Goal: Information Seeking & Learning: Learn about a topic

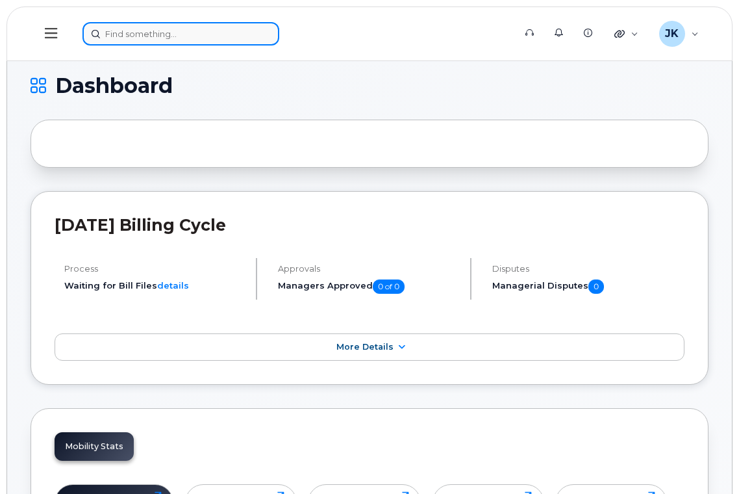
click at [162, 35] on input at bounding box center [180, 33] width 197 height 23
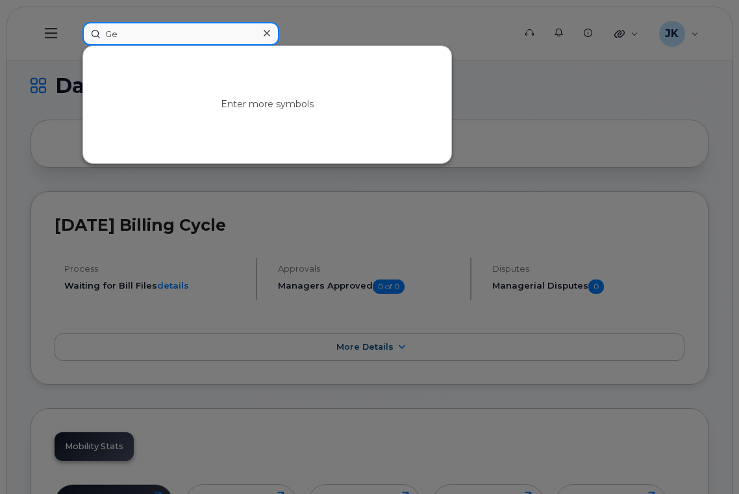
type input "G"
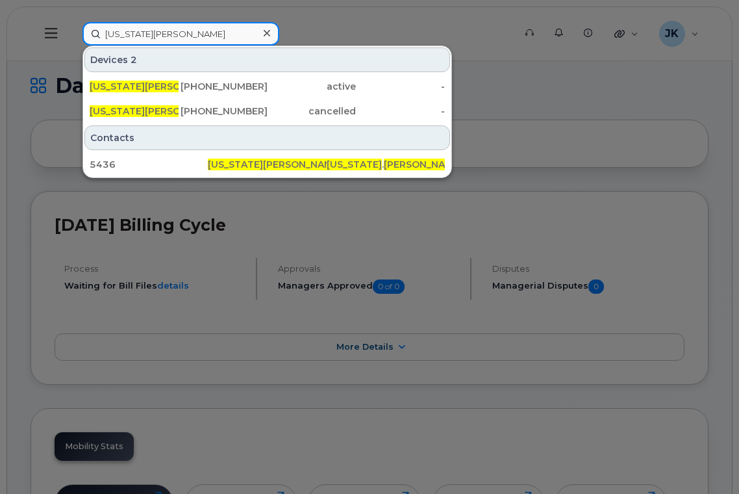
drag, startPoint x: 176, startPoint y: 34, endPoint x: 90, endPoint y: 32, distance: 86.4
click at [90, 32] on input "Georgia Mader" at bounding box center [180, 33] width 197 height 23
type input "Georgia Mader"
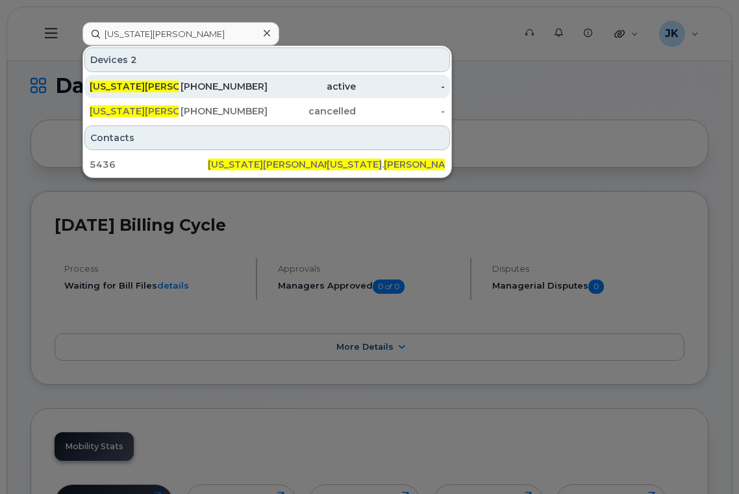
click at [152, 85] on span "Georgia Mader" at bounding box center [157, 87] width 134 height 12
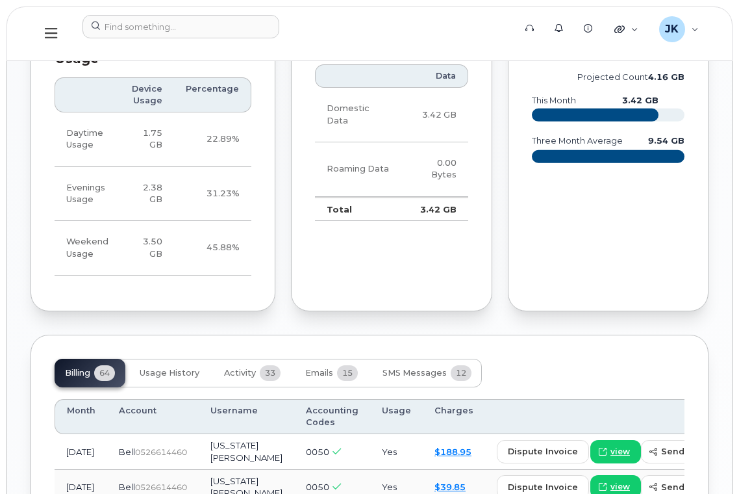
scroll to position [1212, 0]
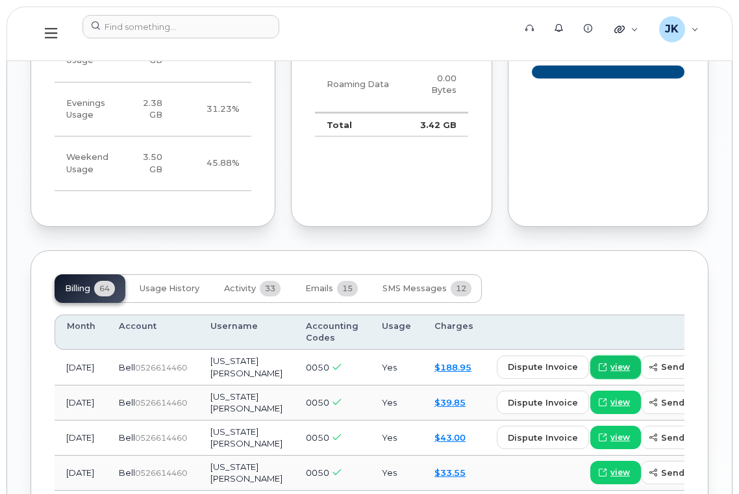
click at [610, 361] on span "view" at bounding box center [619, 367] width 19 height 12
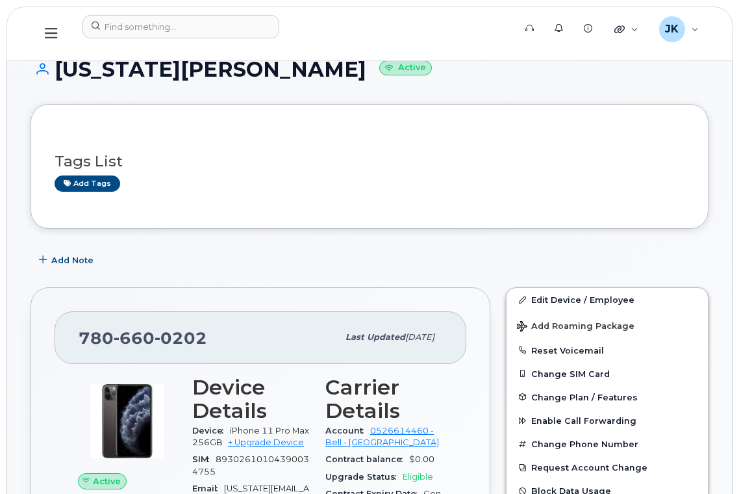
scroll to position [0, 0]
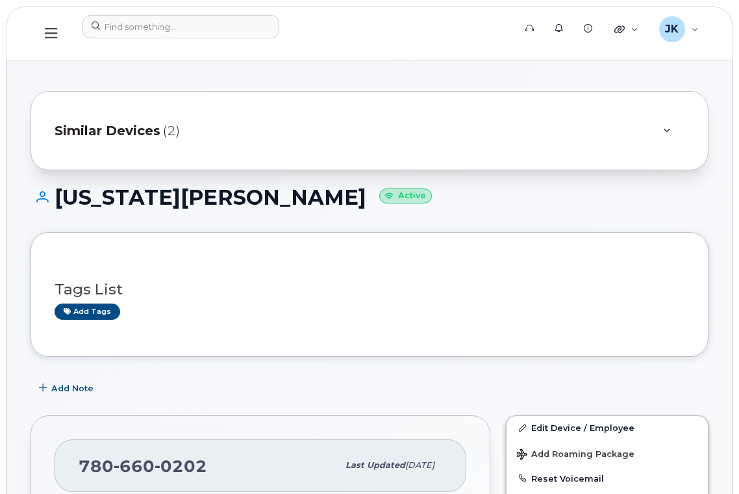
click at [47, 34] on icon at bounding box center [51, 33] width 12 height 10
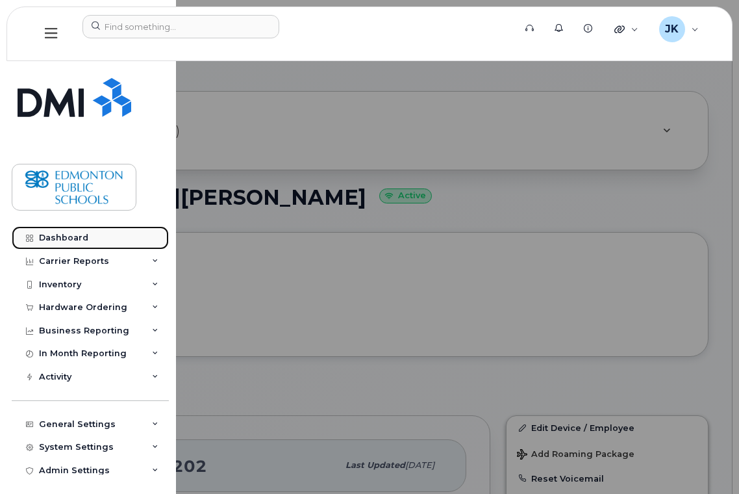
click at [49, 231] on link "Dashboard" at bounding box center [90, 237] width 157 height 23
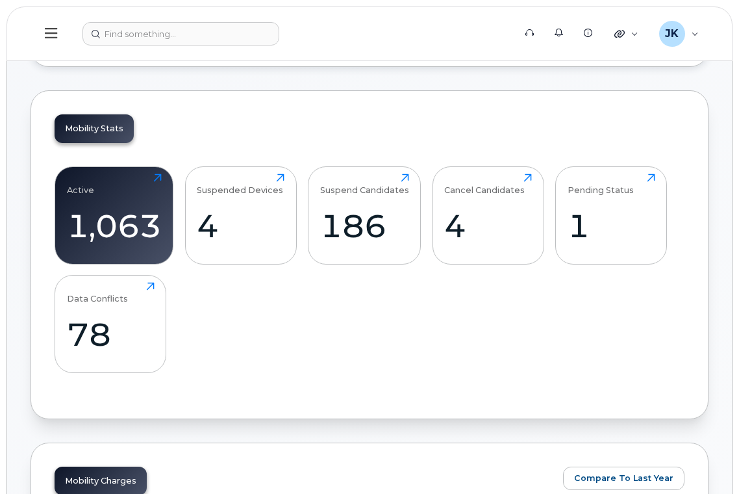
scroll to position [346, 0]
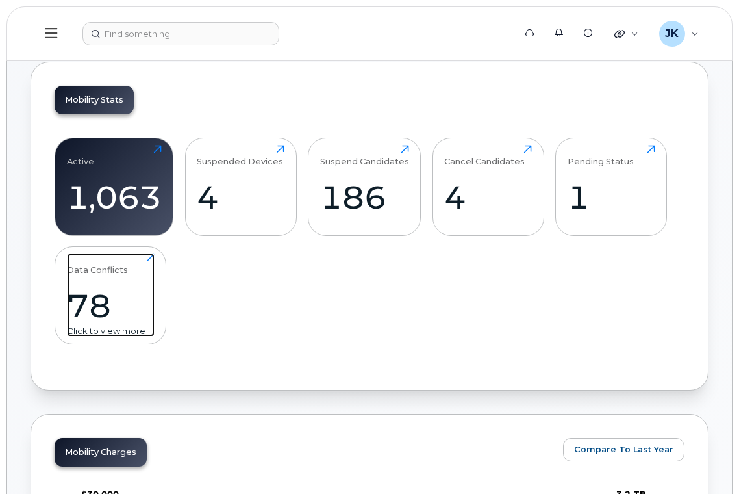
click at [95, 291] on div "78" at bounding box center [111, 305] width 88 height 38
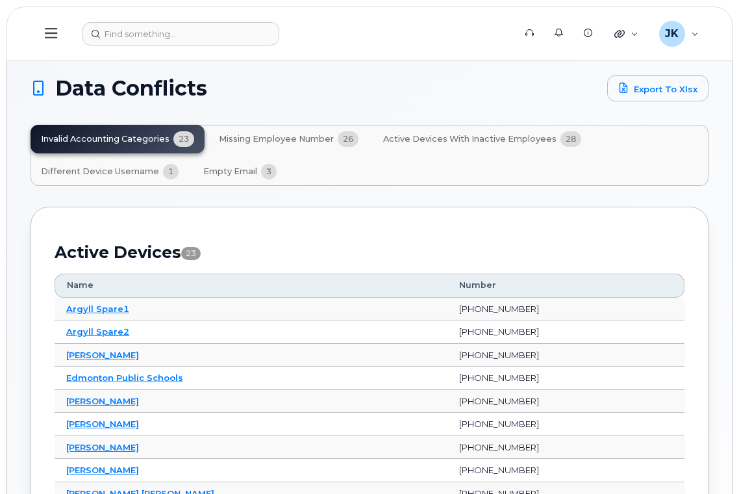
click at [87, 168] on span "Different Device Username" at bounding box center [100, 171] width 118 height 10
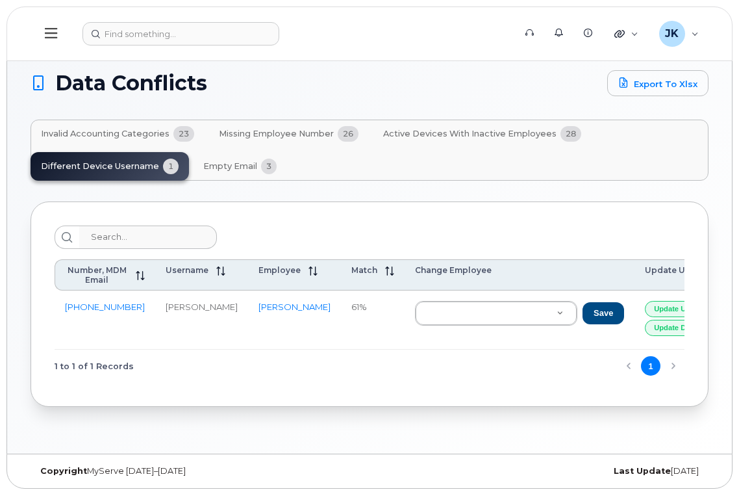
scroll to position [6, 0]
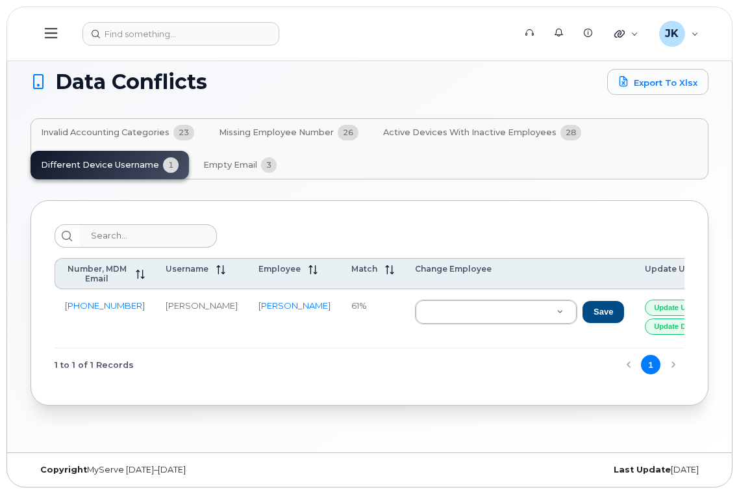
click at [285, 130] on span "Missing Employee Number" at bounding box center [276, 132] width 115 height 10
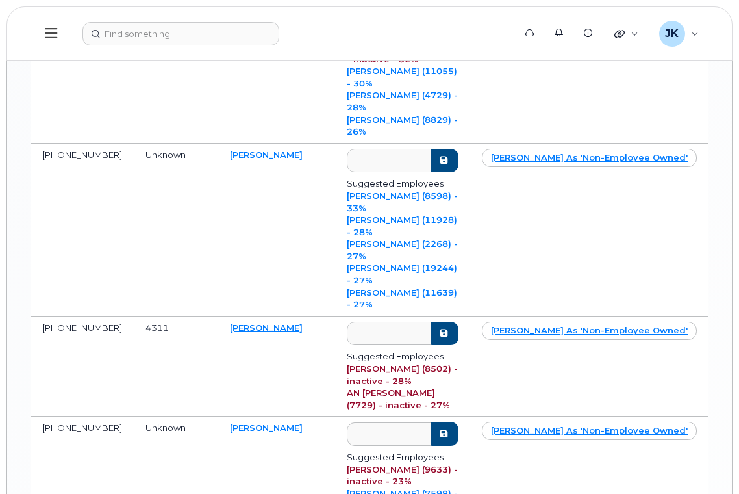
scroll to position [2160, 0]
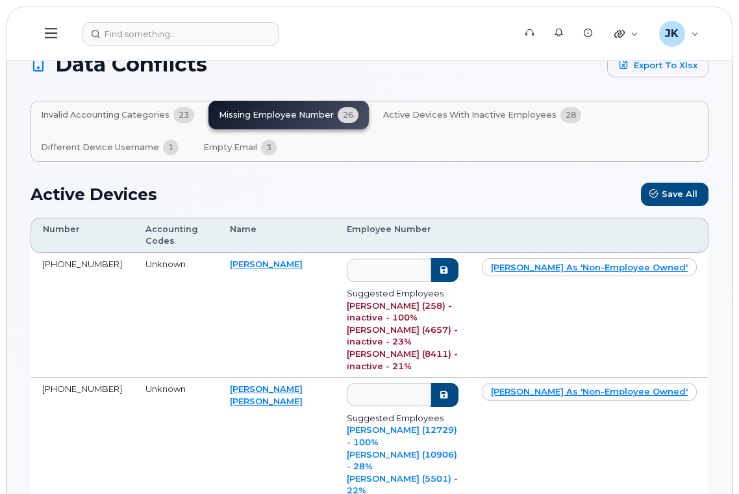
scroll to position [0, 0]
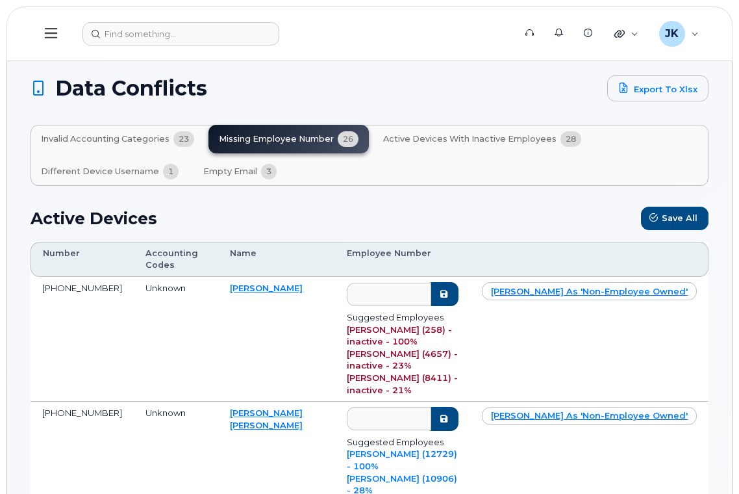
click at [53, 34] on icon at bounding box center [51, 33] width 12 height 10
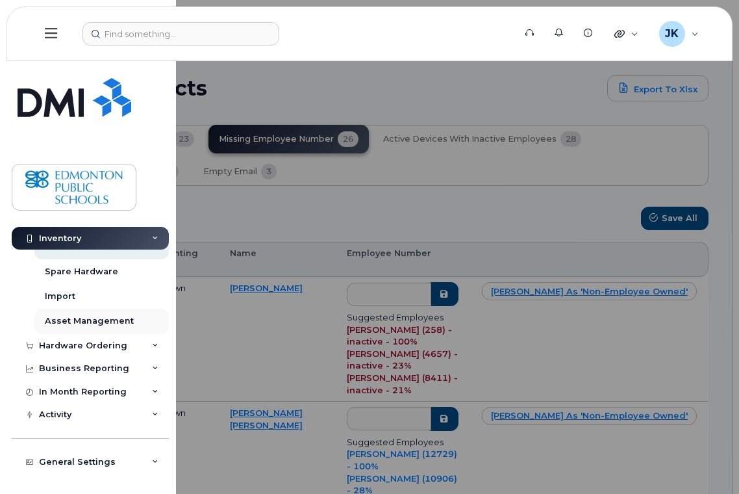
scroll to position [131, 0]
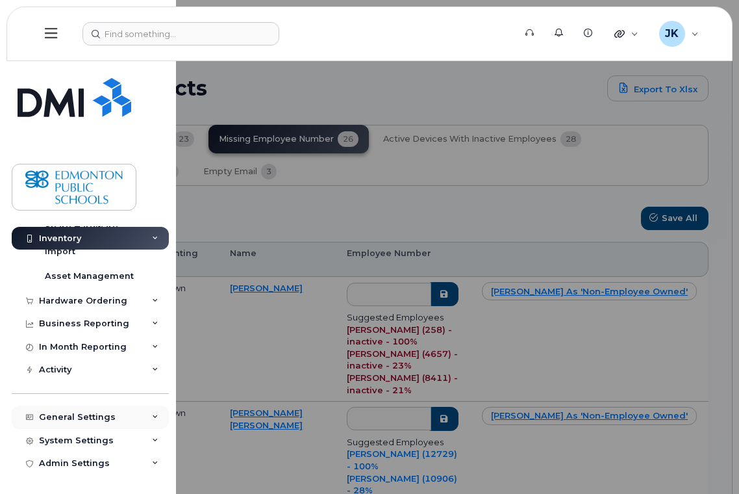
click at [72, 419] on div "General Settings" at bounding box center [77, 417] width 77 height 10
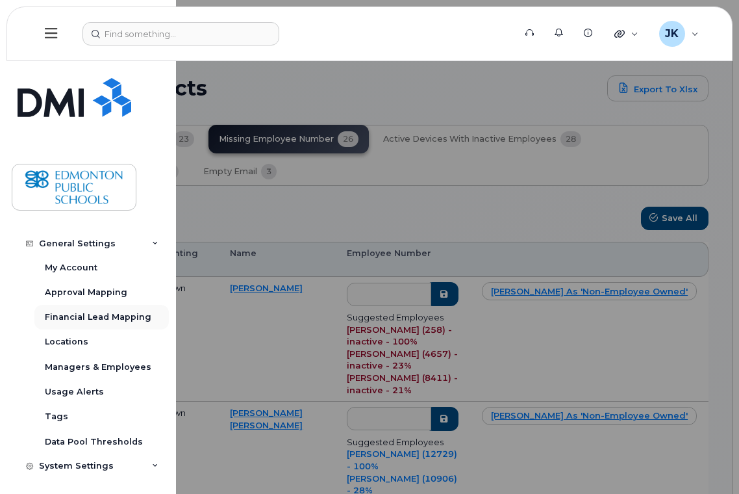
scroll to position [331, 0]
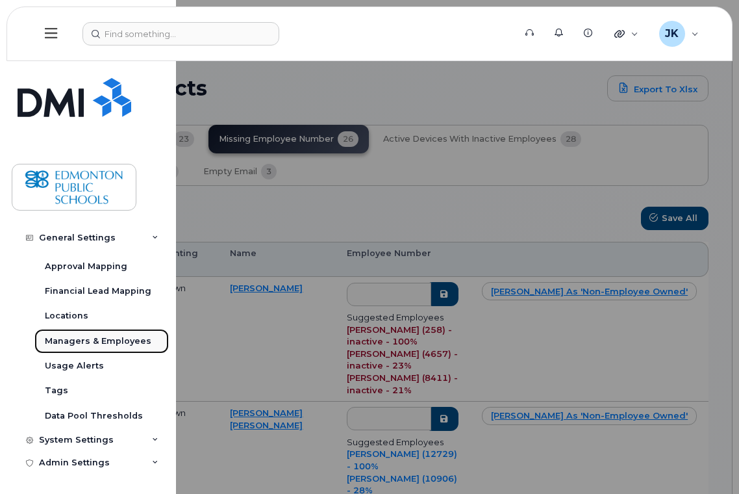
click at [79, 336] on div "Managers & Employees" at bounding box center [98, 341] width 106 height 12
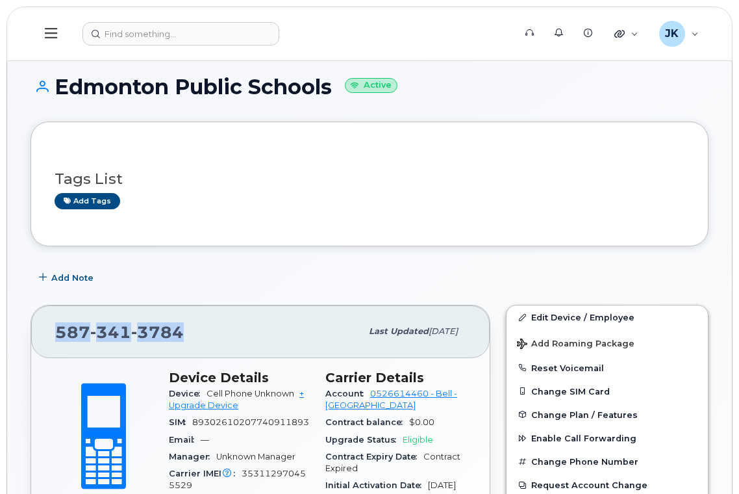
drag, startPoint x: 185, startPoint y: 331, endPoint x: 51, endPoint y: 341, distance: 134.8
click at [51, 341] on div "587 341 3784 Last updated Sep 08, 2025" at bounding box center [260, 331] width 458 height 52
copy span "587 341 3784"
drag, startPoint x: 334, startPoint y: 88, endPoint x: 60, endPoint y: 97, distance: 273.5
click at [60, 97] on h1 "Edmonton Public Schools Active" at bounding box center [370, 86] width 678 height 23
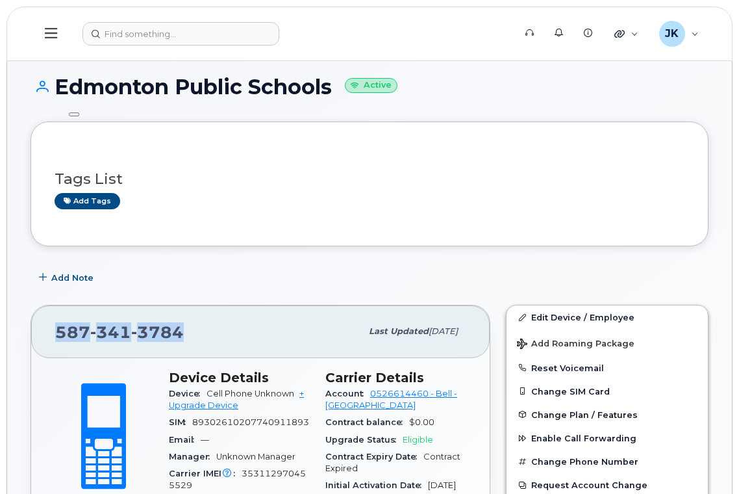
copy h1 "Edmonton Public Schools"
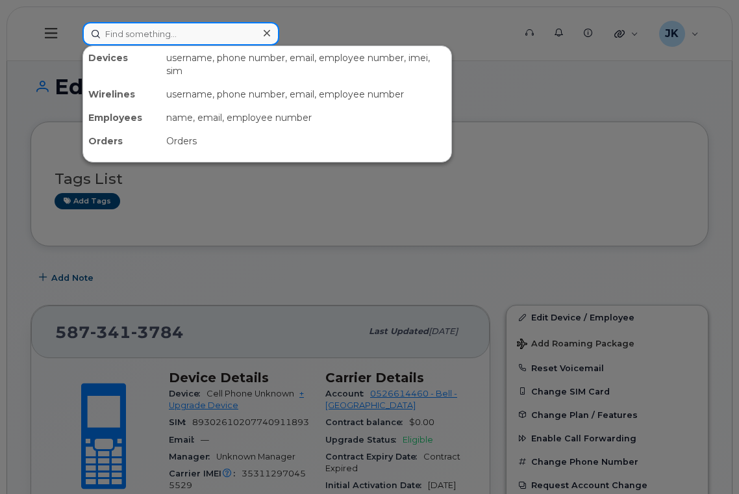
click at [140, 32] on input at bounding box center [180, 33] width 197 height 23
paste input "Georgia Mader"
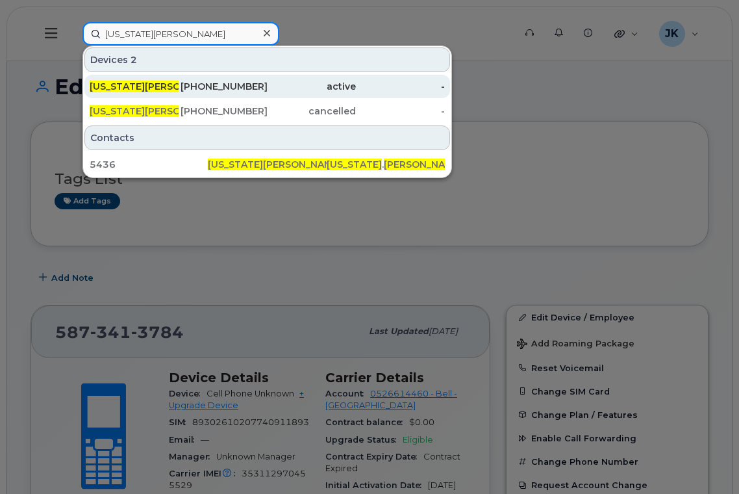
type input "Georgia Mader"
click at [204, 82] on div "780-660-0202" at bounding box center [223, 86] width 89 height 13
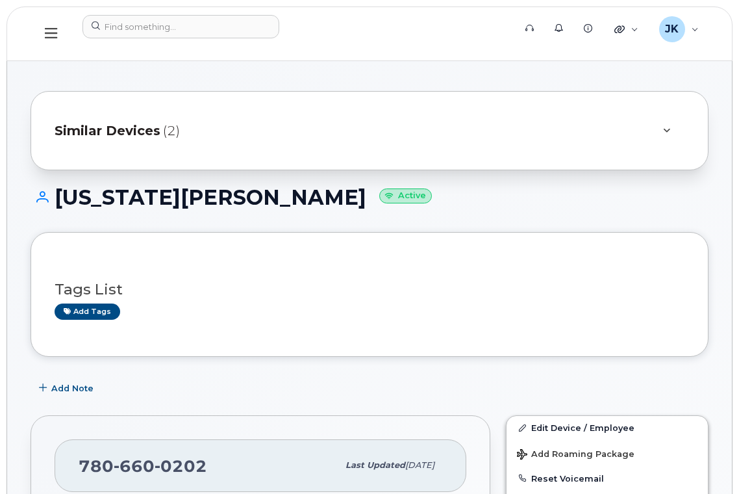
click at [51, 40] on icon at bounding box center [51, 33] width 12 height 14
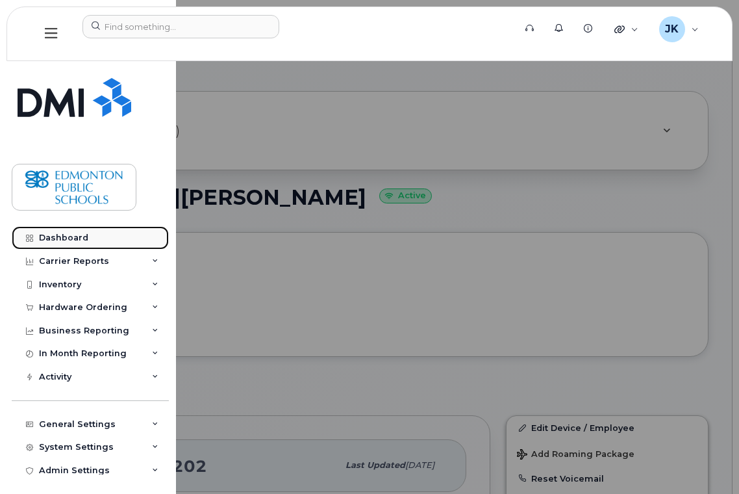
click at [48, 237] on div "Dashboard" at bounding box center [63, 237] width 49 height 10
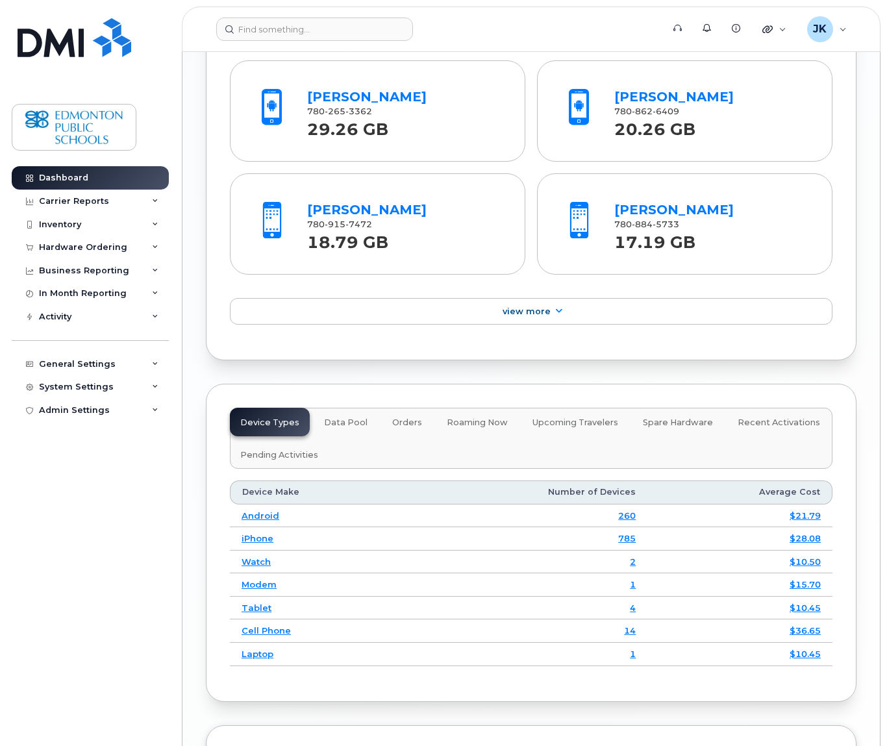
scroll to position [1732, 0]
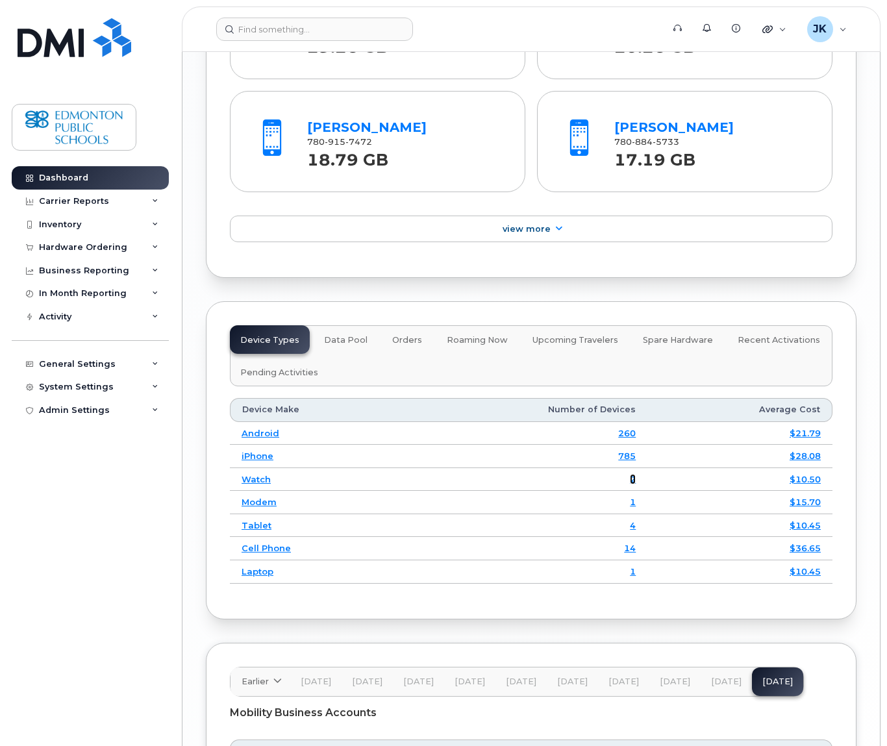
click at [634, 479] on link "2" at bounding box center [633, 479] width 6 height 10
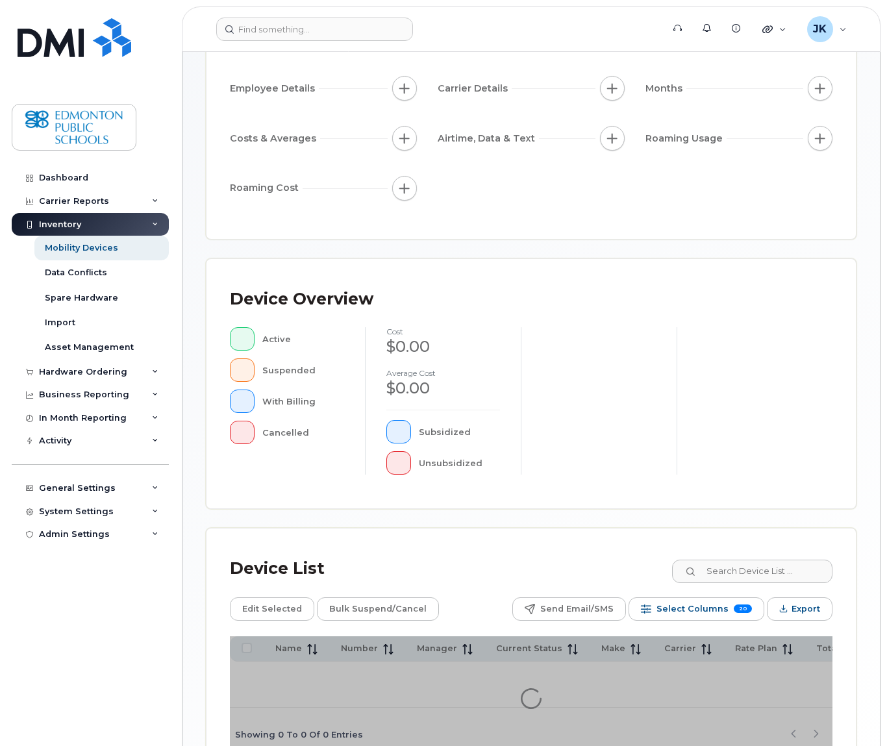
scroll to position [272, 0]
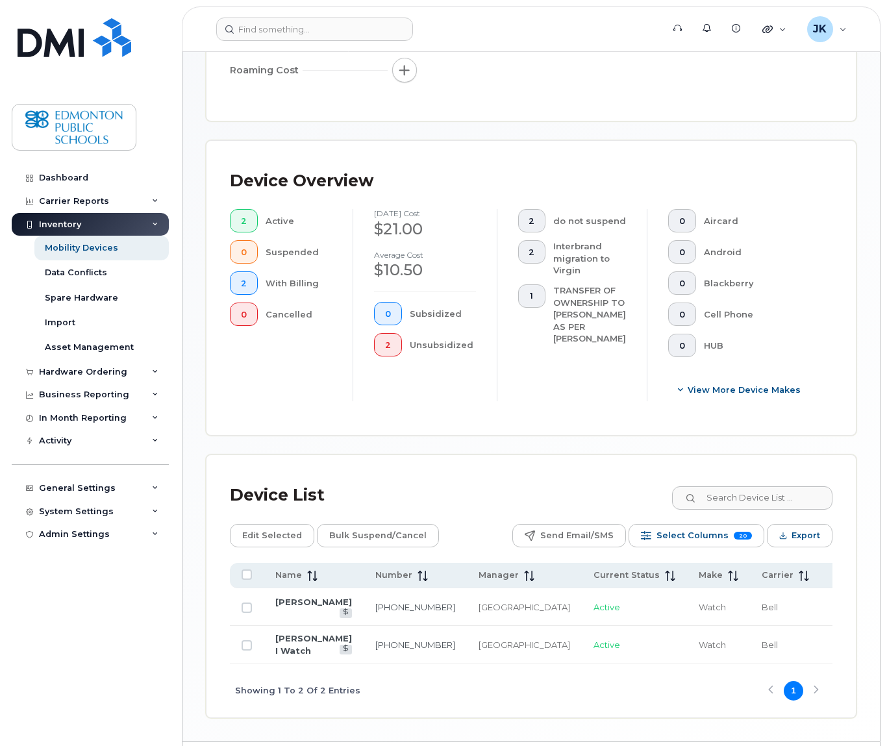
scroll to position [381, 0]
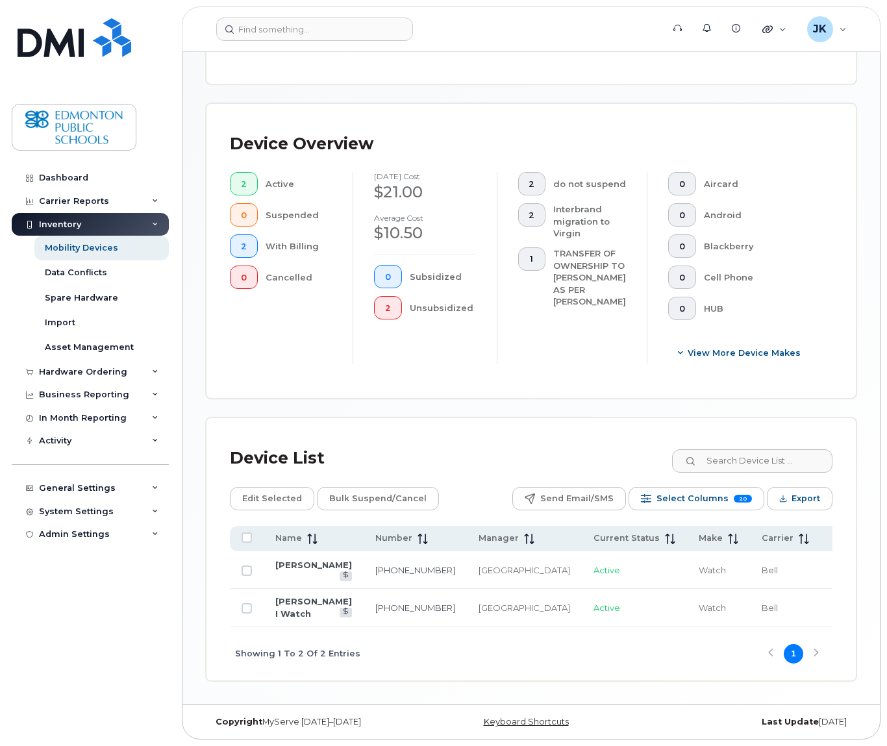
click at [463, 418] on div "Device List Edit Selected Bulk Suspend/Cancel Send Email/SMS Select Columns 20 …" at bounding box center [530, 549] width 649 height 262
drag, startPoint x: 311, startPoint y: 612, endPoint x: 276, endPoint y: 599, distance: 37.6
click at [276, 599] on td "Aryn Ford I Watch" at bounding box center [314, 608] width 100 height 38
copy link "Aryn Ford I Watch"
click at [372, 390] on div "Mobility Devices Devices Save Report Import from CSV Export to CSV Add Device F…" at bounding box center [531, 195] width 651 height 971
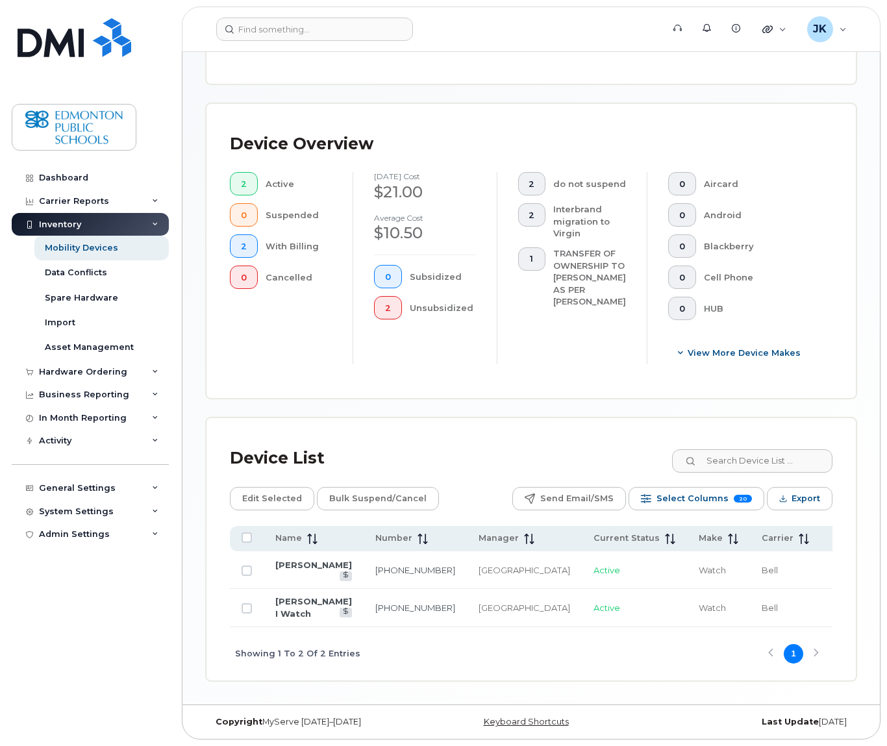
drag, startPoint x: 297, startPoint y: 569, endPoint x: 260, endPoint y: 553, distance: 40.1
copy link "JON CARSTENSEN-SINHA"
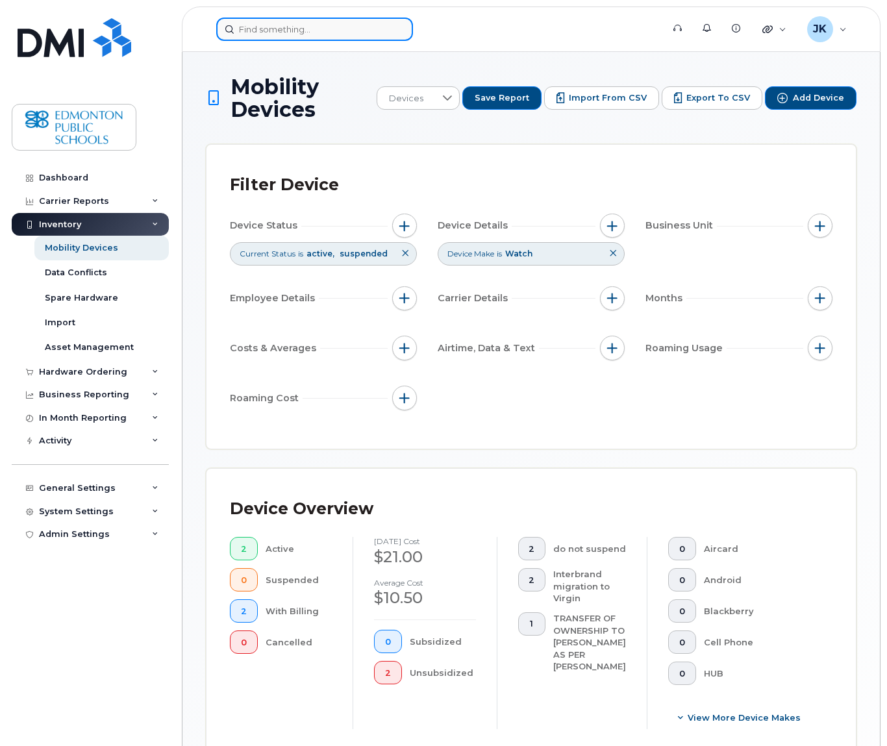
click at [267, 33] on input at bounding box center [314, 29] width 197 height 23
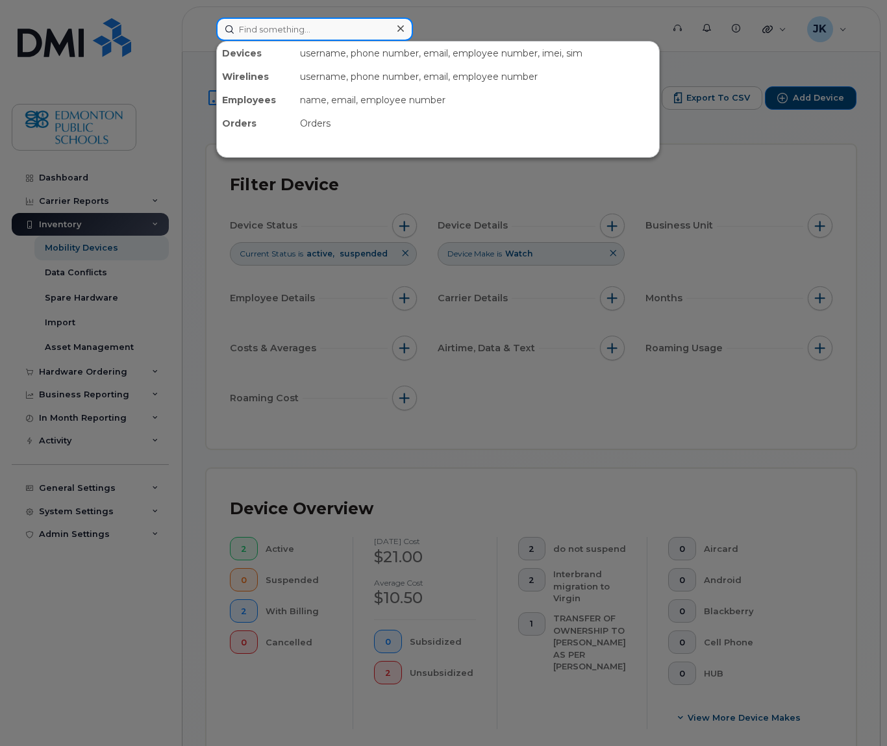
paste input "JON CARSTENSEN-SINHA"
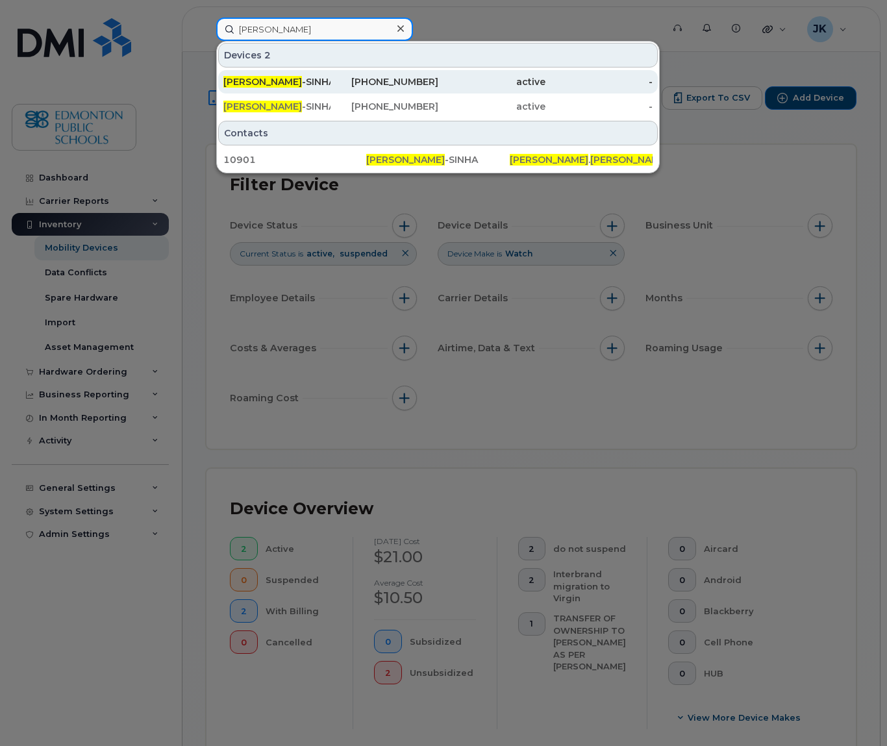
type input "JON CARSTENSEN"
click at [284, 79] on span "JON CARSTENSEN" at bounding box center [262, 82] width 79 height 12
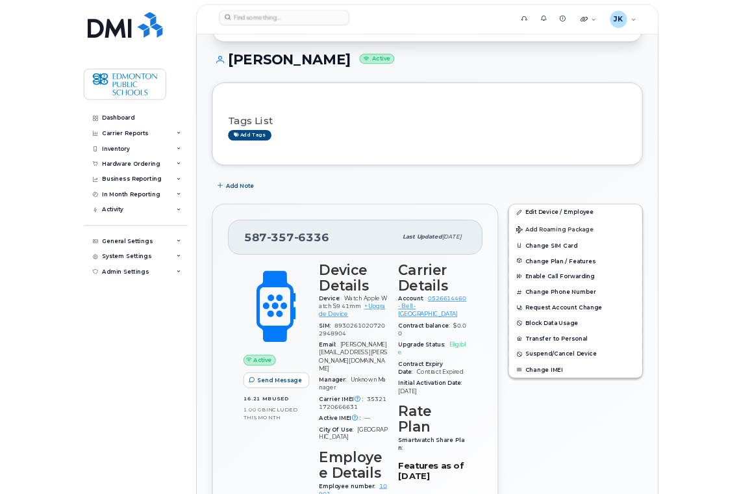
scroll to position [173, 0]
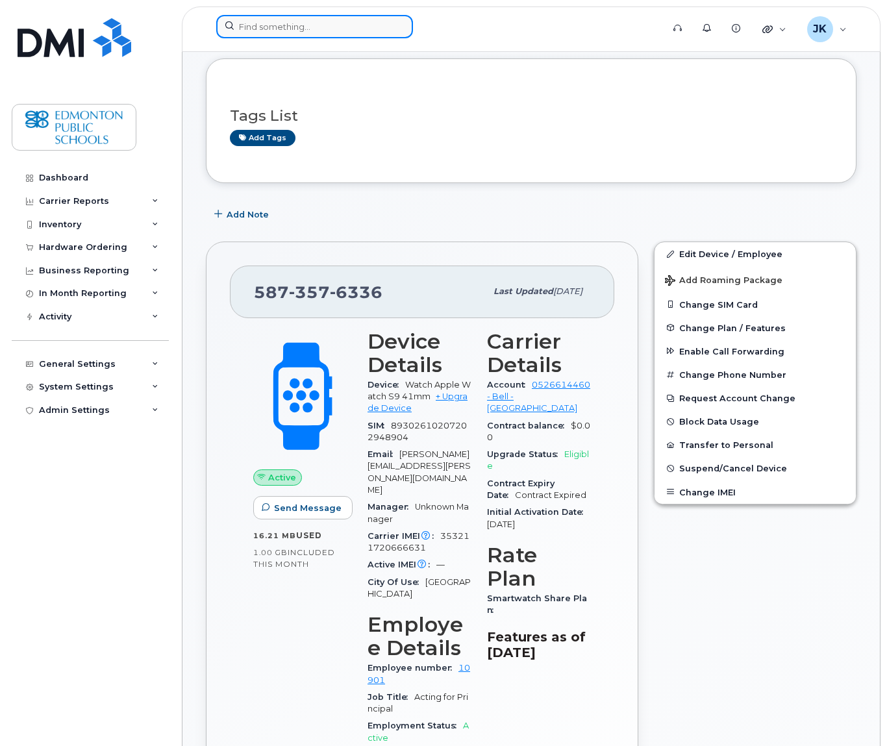
click at [298, 23] on input at bounding box center [314, 26] width 197 height 23
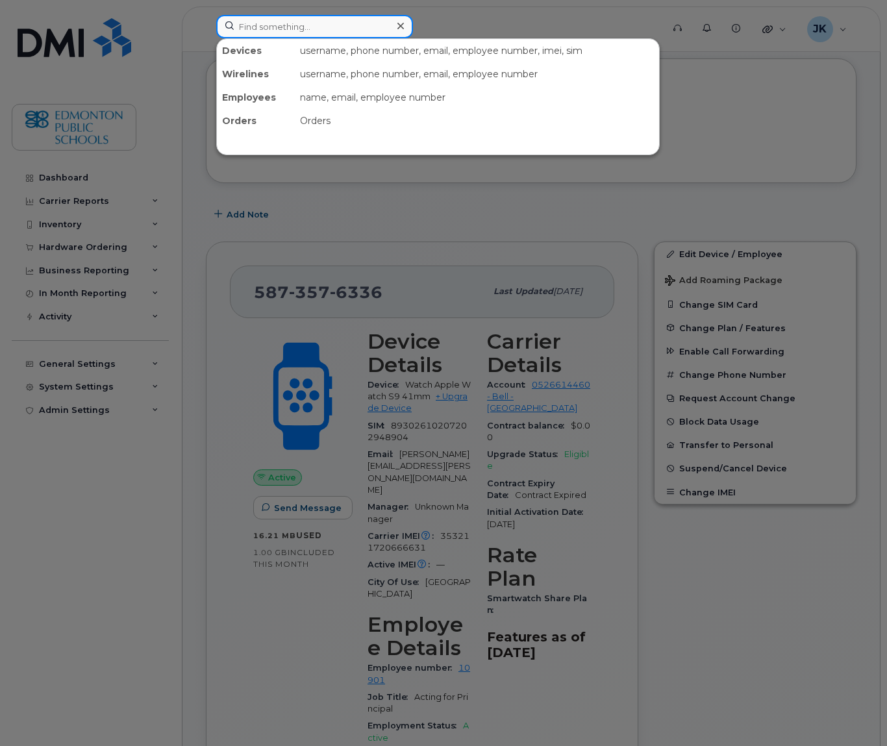
paste input "[PERSON_NAME]"
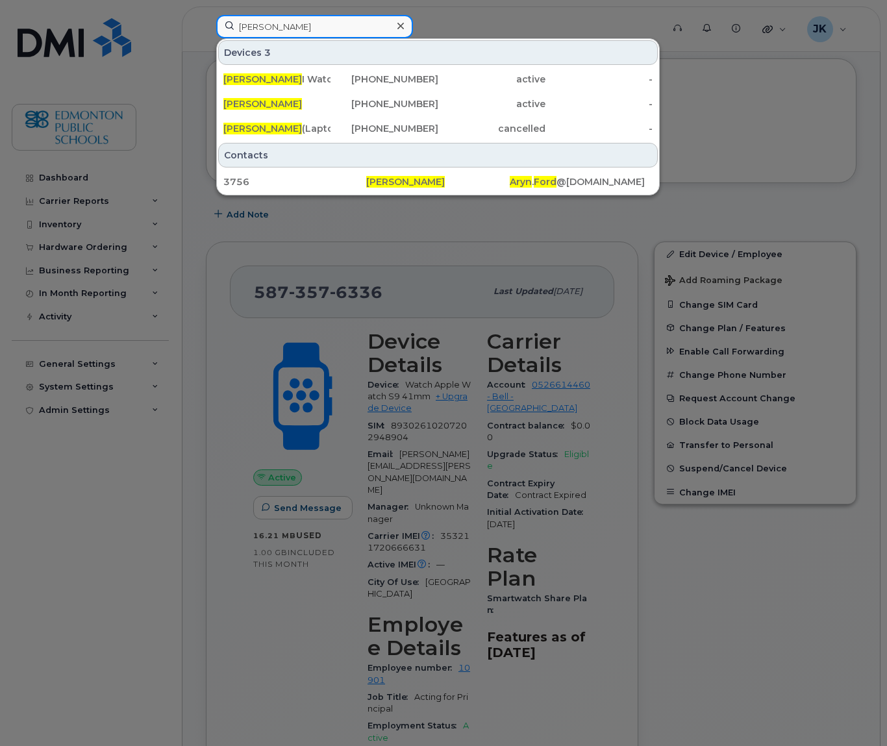
type input "[PERSON_NAME]"
click at [553, 16] on div at bounding box center [443, 373] width 887 height 746
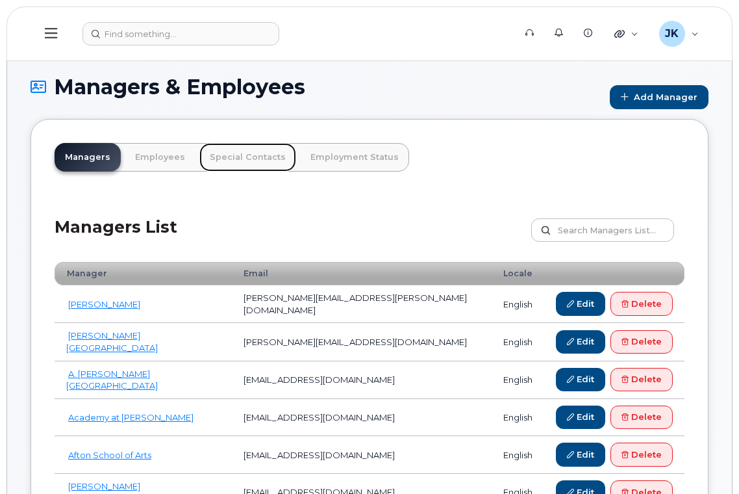
click at [241, 159] on link "Special Contacts" at bounding box center [247, 157] width 97 height 29
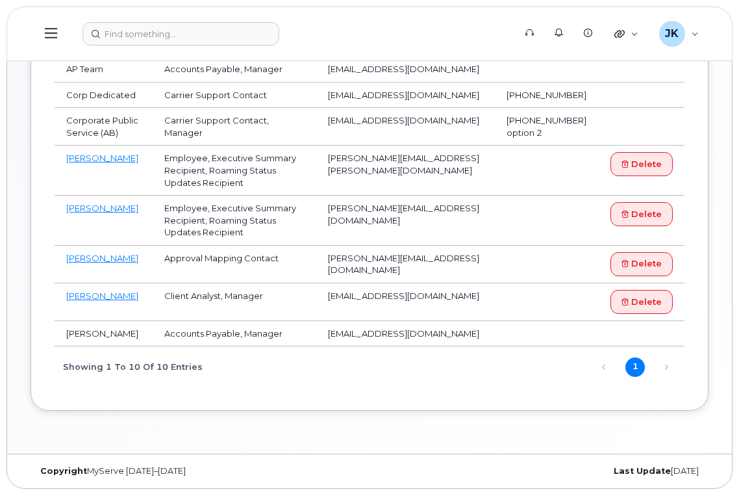
scroll to position [374, 0]
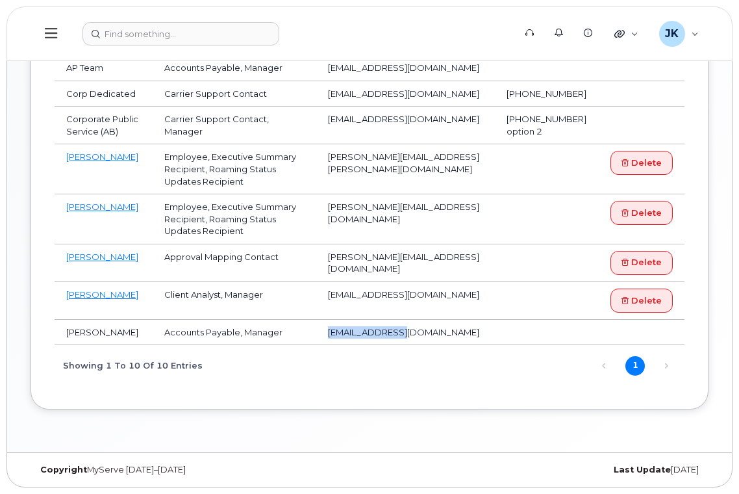
drag, startPoint x: 332, startPoint y: 333, endPoint x: 391, endPoint y: 336, distance: 58.5
click at [391, 336] on td "[EMAIL_ADDRESS][DOMAIN_NAME]" at bounding box center [405, 332] width 179 height 26
copy td "zlatica.radovic"
click at [323, 386] on div "Info Please send a request to [EMAIL_ADDRESS][DOMAIN_NAME] to update any Accoun…" at bounding box center [370, 78] width 678 height 662
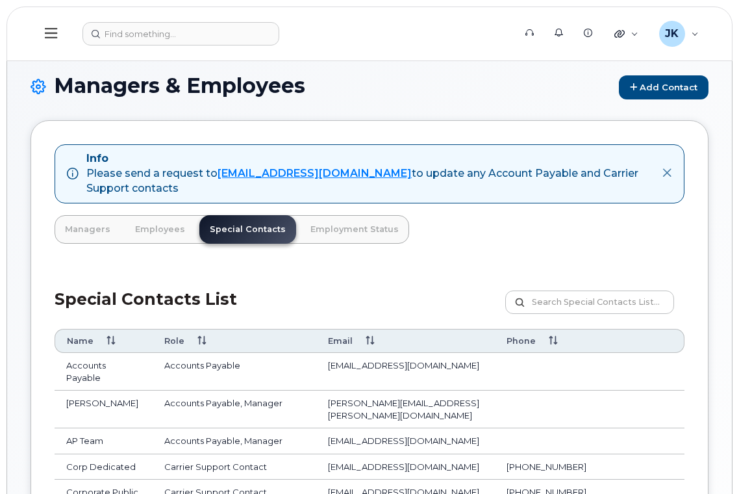
scroll to position [0, 0]
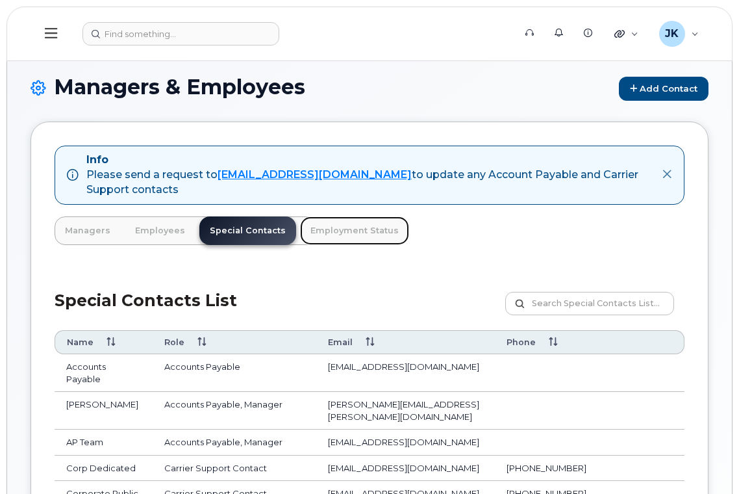
click at [348, 234] on link "Employment Status" at bounding box center [354, 230] width 109 height 29
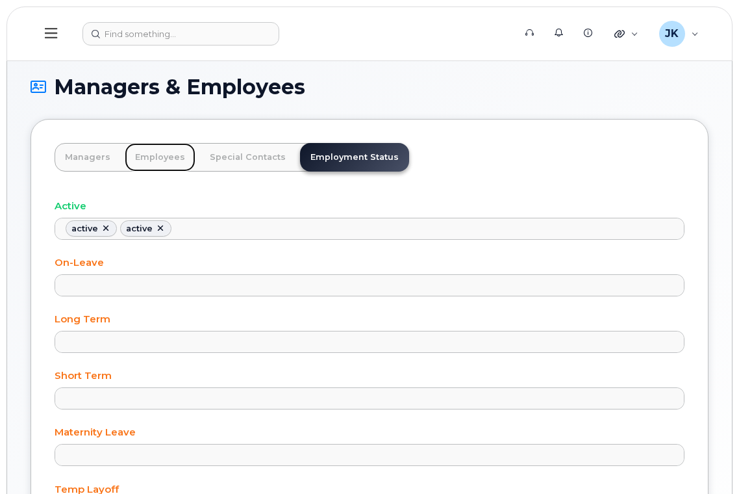
click at [152, 158] on link "Employees" at bounding box center [160, 157] width 71 height 29
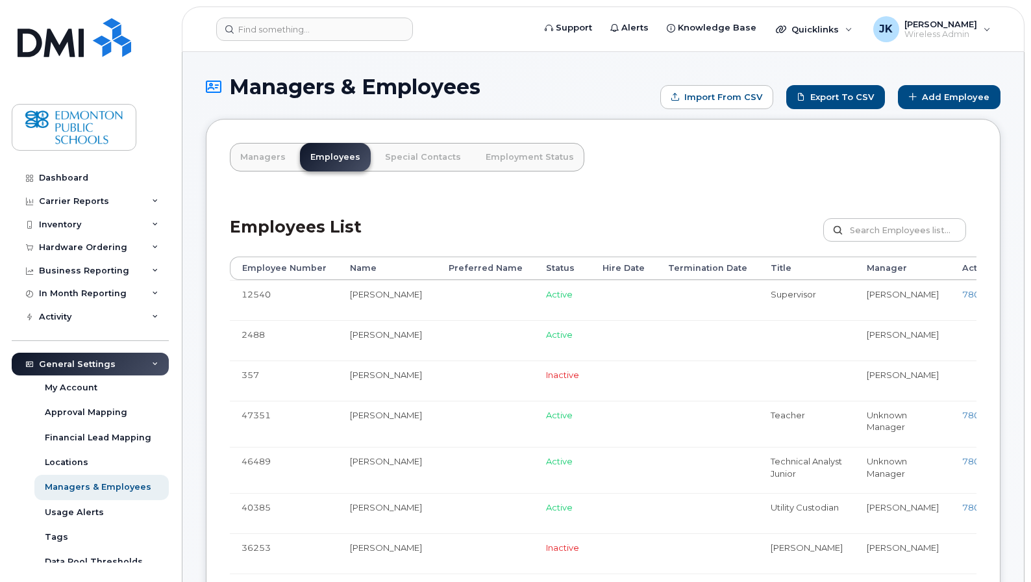
click at [575, 86] on h1 "Managers & Employees" at bounding box center [430, 86] width 448 height 23
click at [151, 24] on div "Dashboard Carrier Reports Monthly Billing Data Daily Data Pooling Data Behavior…" at bounding box center [88, 291] width 176 height 582
click at [445, 380] on td at bounding box center [485, 380] width 97 height 40
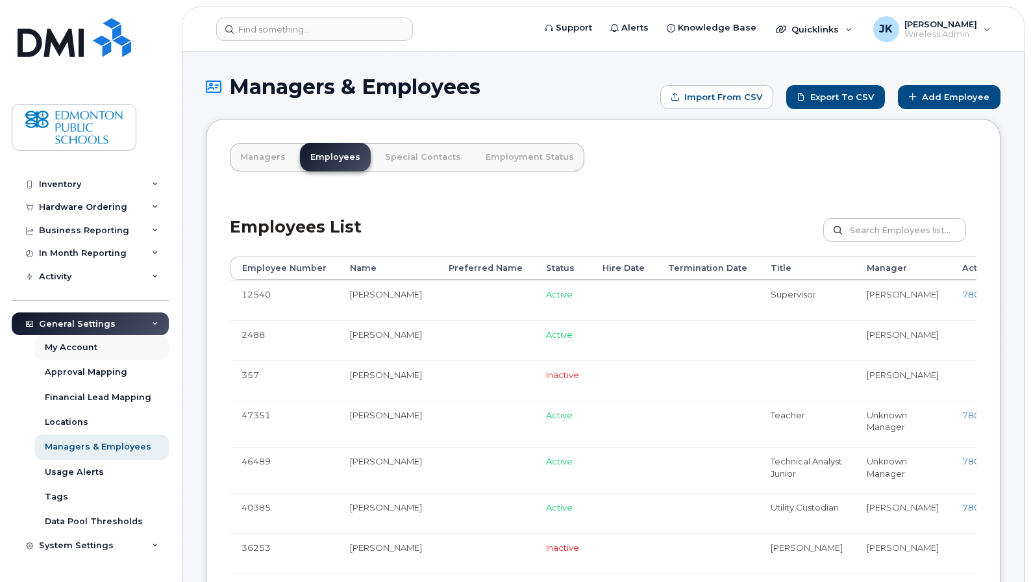
scroll to position [58, 0]
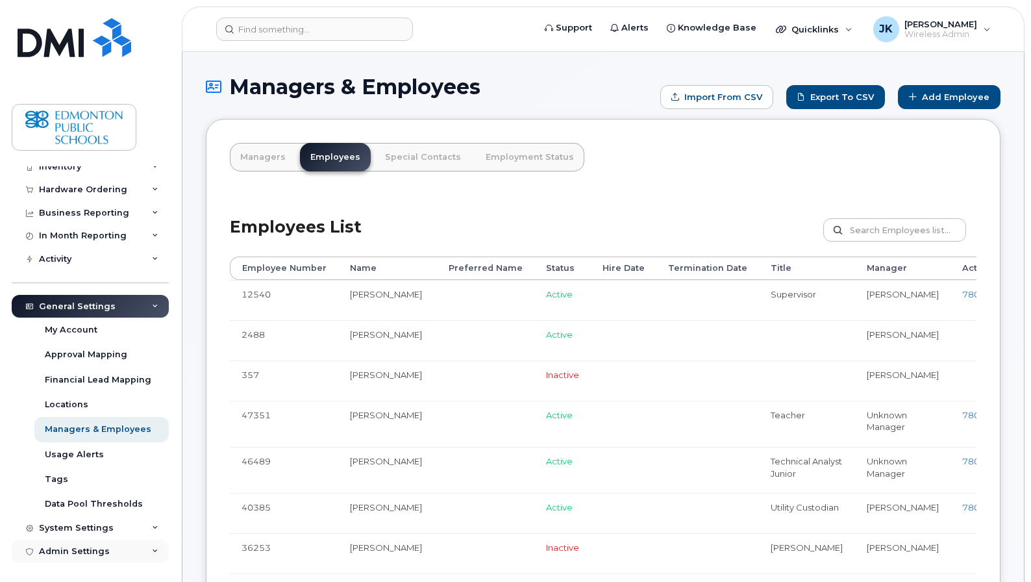
click at [73, 493] on div "Admin Settings" at bounding box center [74, 551] width 71 height 10
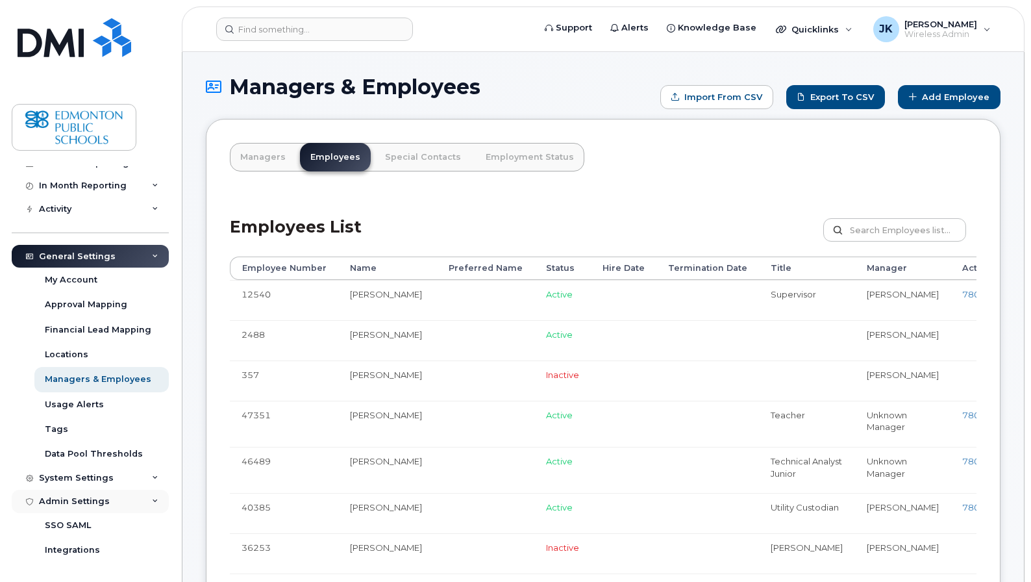
scroll to position [132, 0]
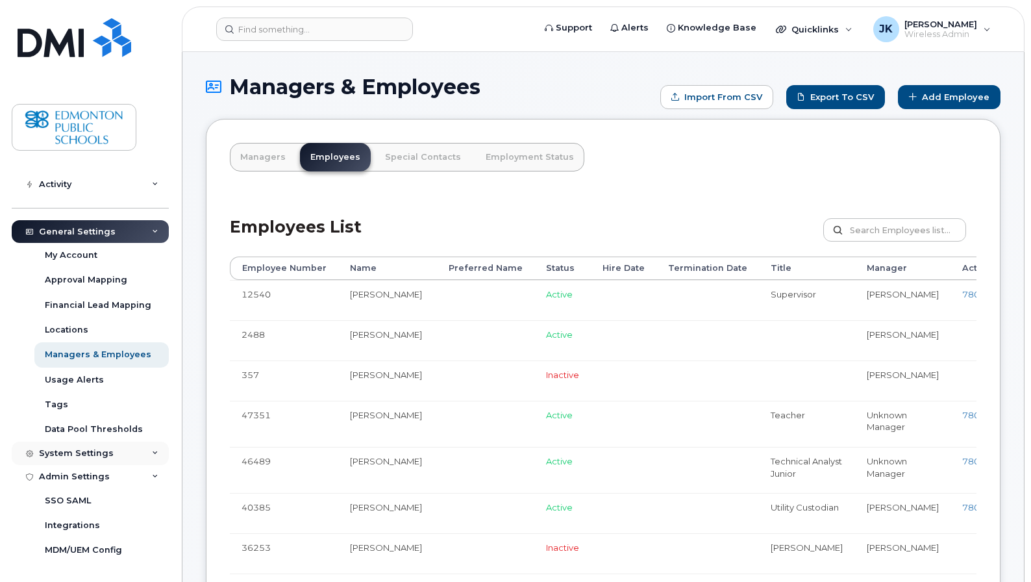
click at [105, 451] on div "System Settings" at bounding box center [76, 453] width 75 height 10
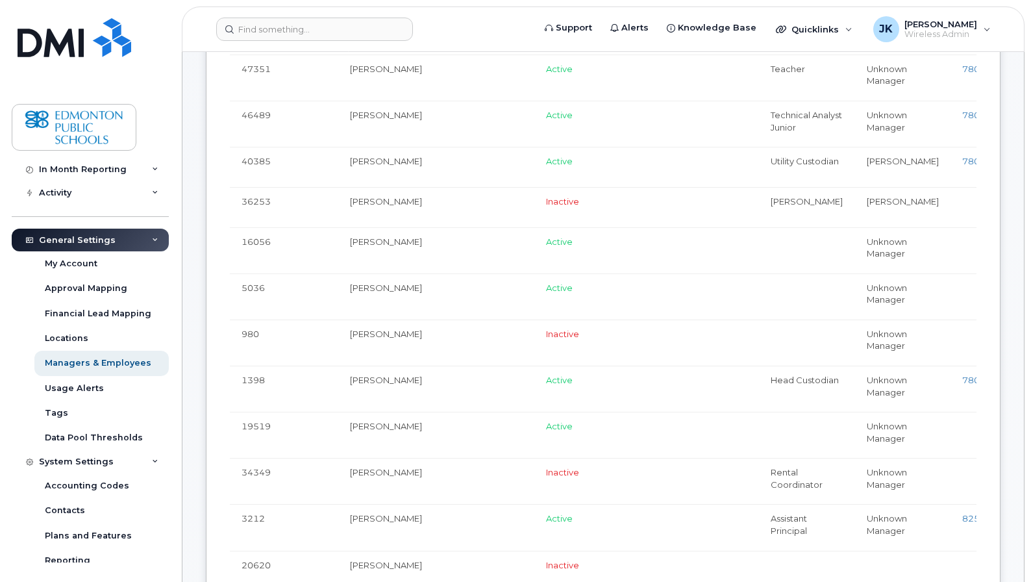
scroll to position [97, 0]
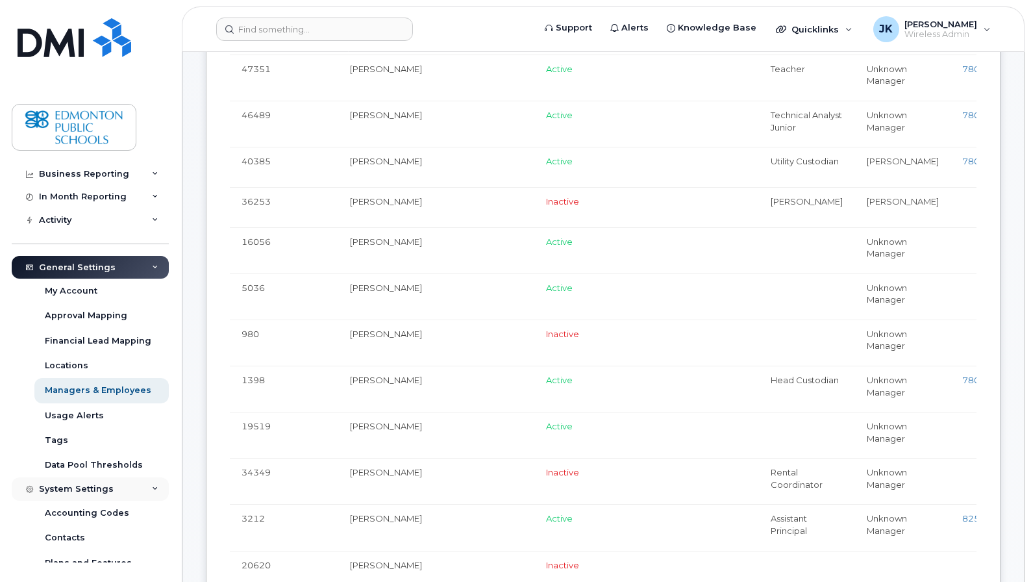
click at [147, 486] on div "System Settings" at bounding box center [90, 488] width 157 height 23
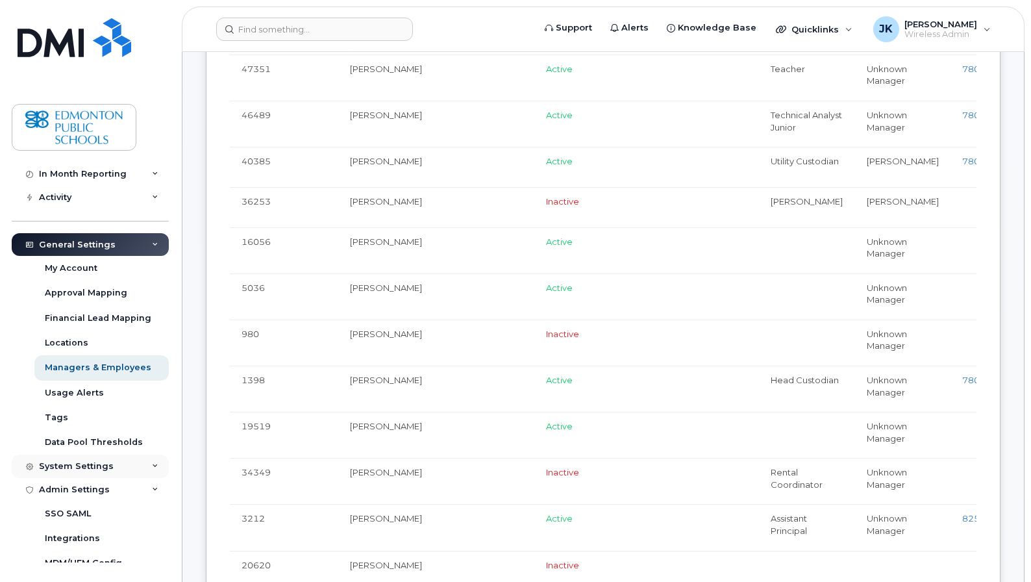
scroll to position [132, 0]
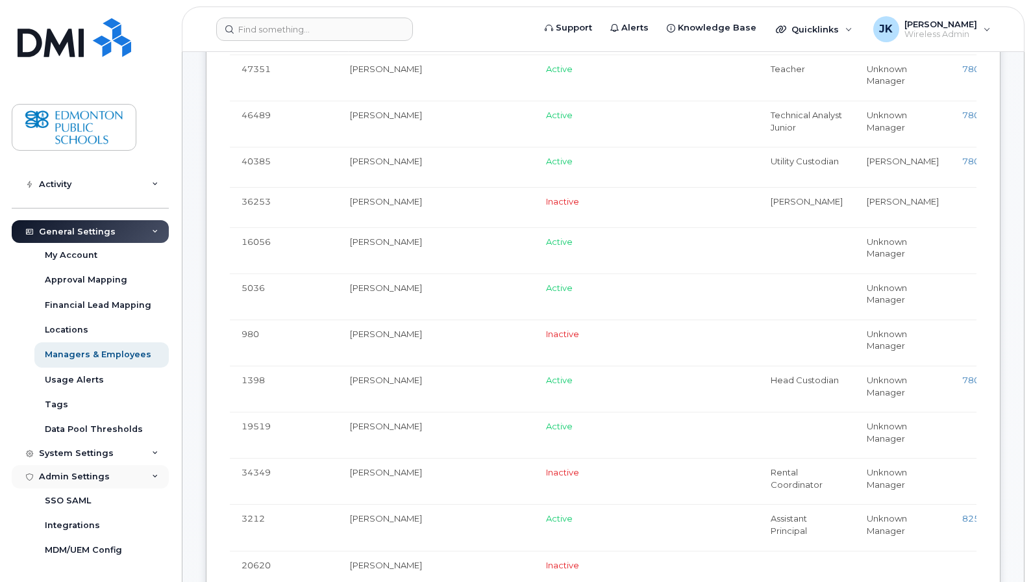
click at [147, 475] on div "Admin Settings" at bounding box center [90, 476] width 157 height 23
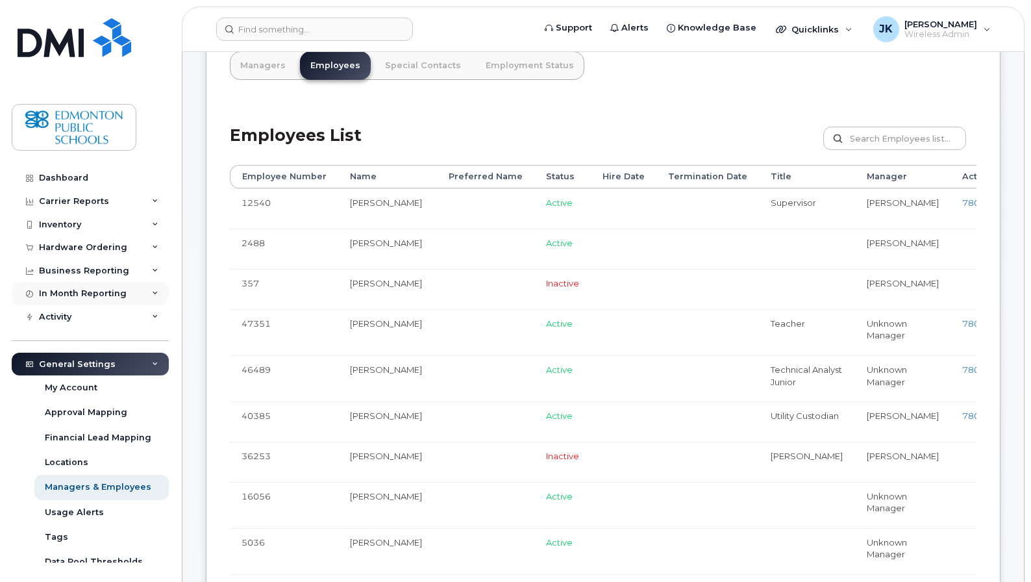
scroll to position [0, 0]
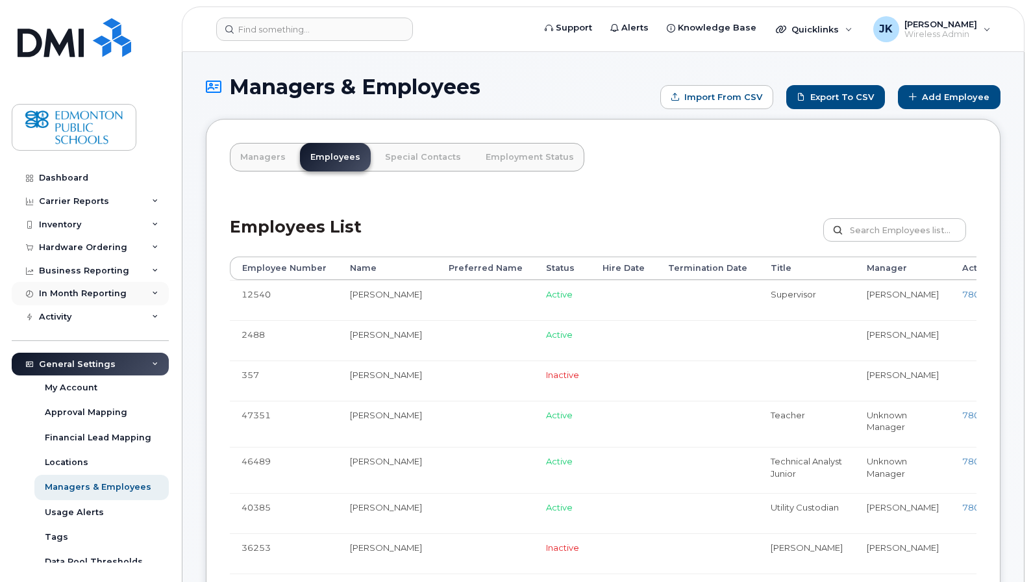
click at [152, 293] on icon at bounding box center [155, 293] width 6 height 6
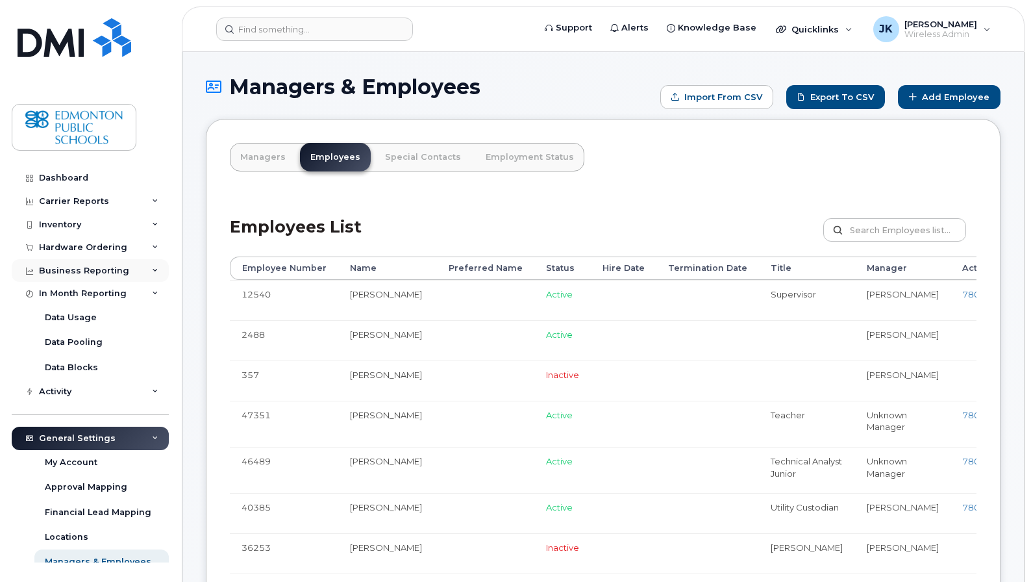
click at [152, 269] on icon at bounding box center [155, 271] width 6 height 6
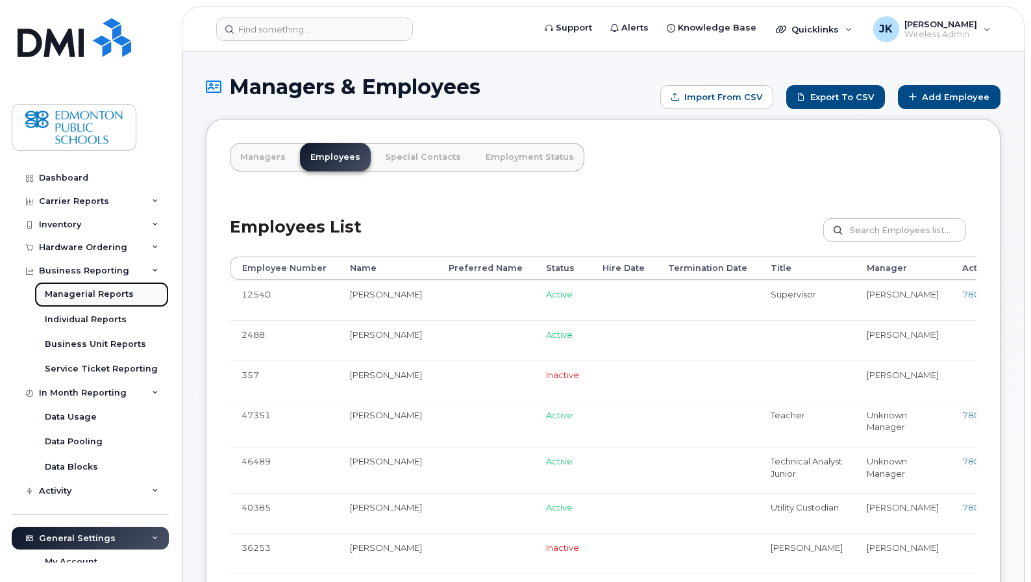
click at [86, 293] on div "Managerial Reports" at bounding box center [89, 294] width 89 height 12
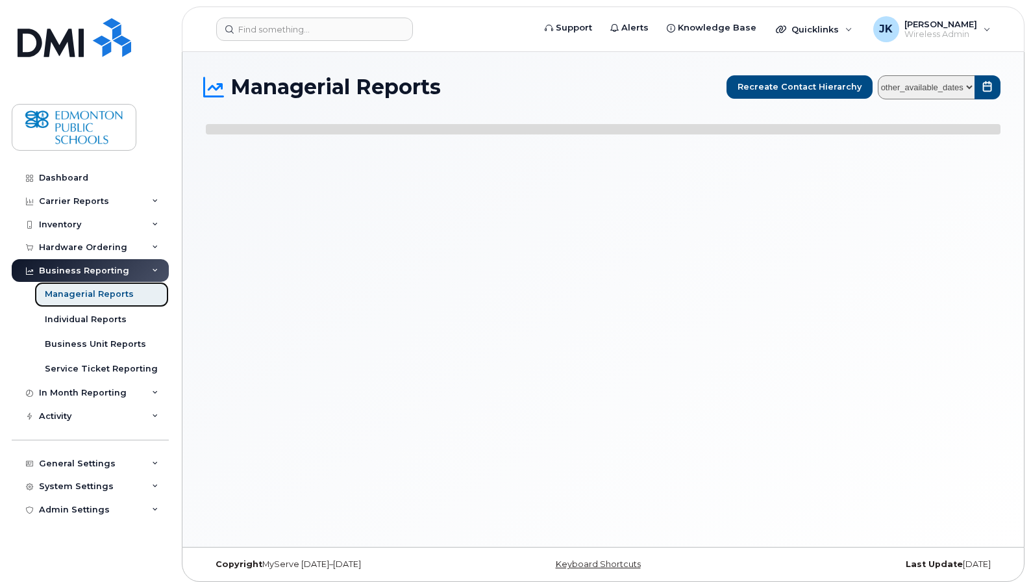
select select
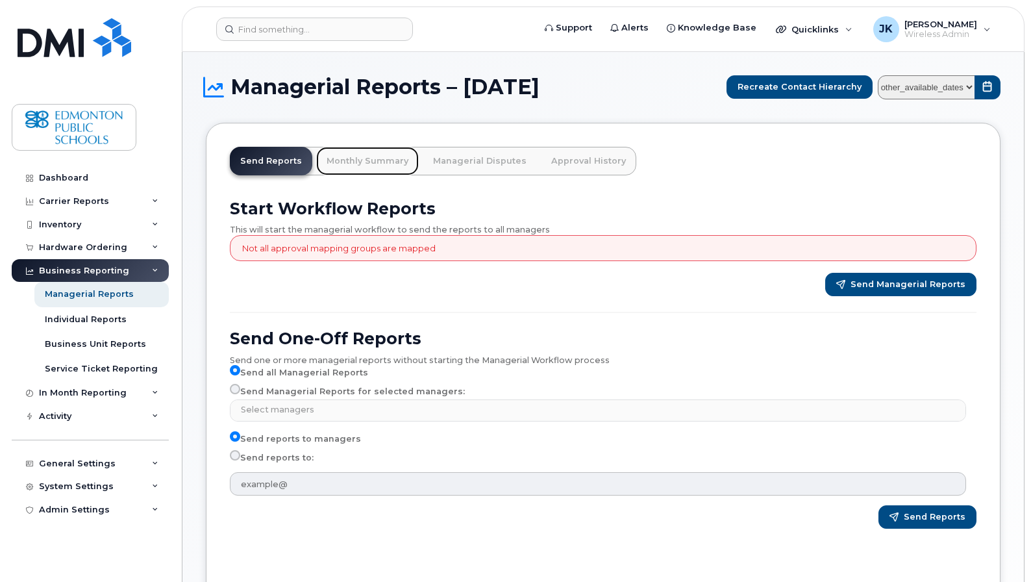
click at [372, 161] on link "Monthly Summary" at bounding box center [367, 161] width 103 height 29
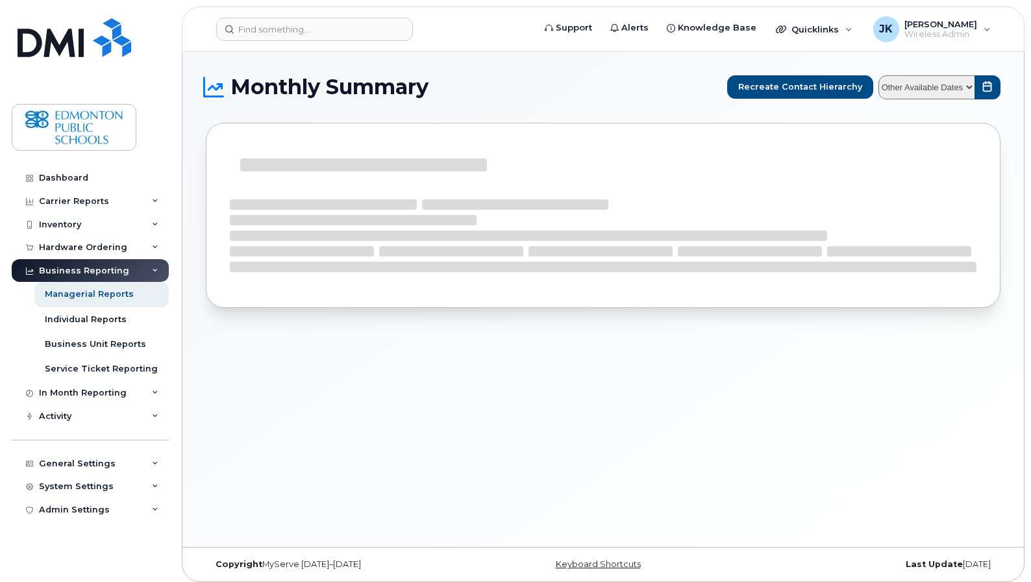
select select
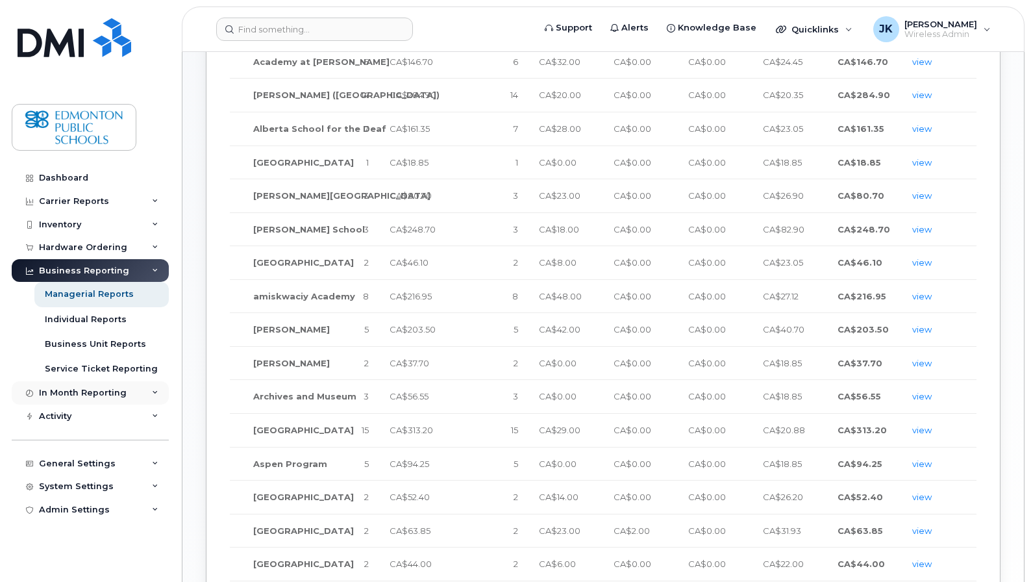
scroll to position [346, 0]
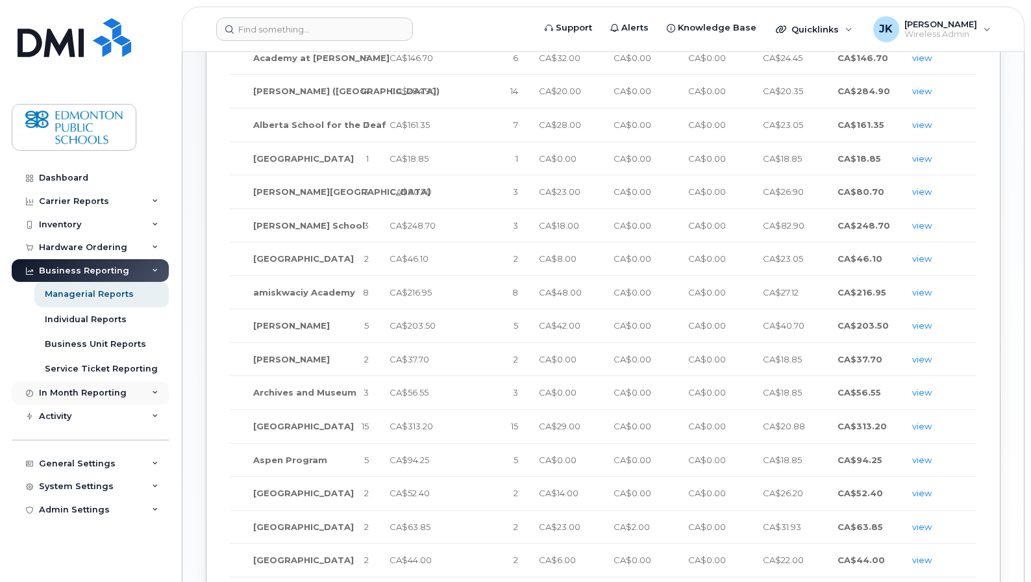
click at [84, 395] on div "In Month Reporting" at bounding box center [83, 393] width 88 height 10
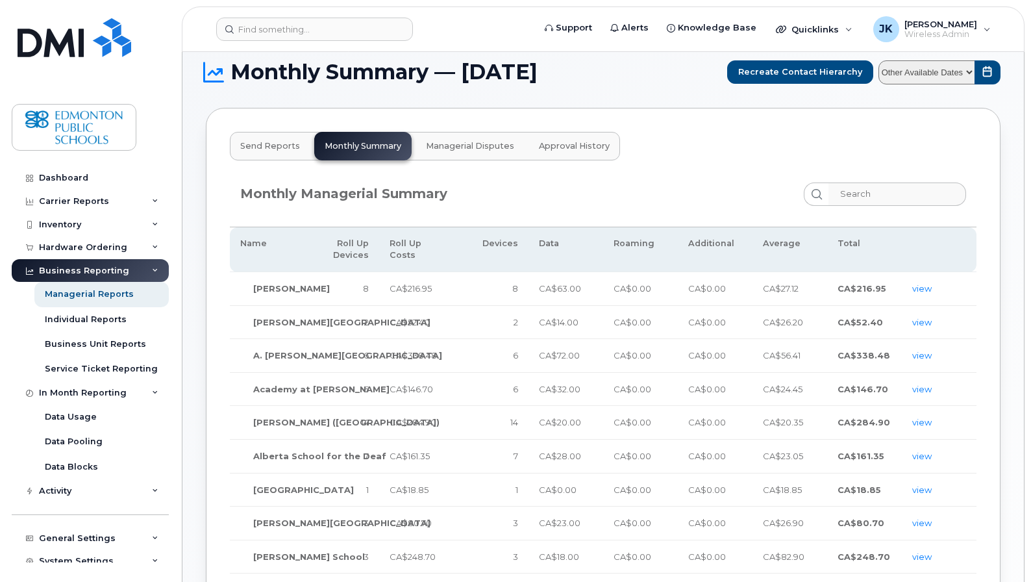
scroll to position [0, 0]
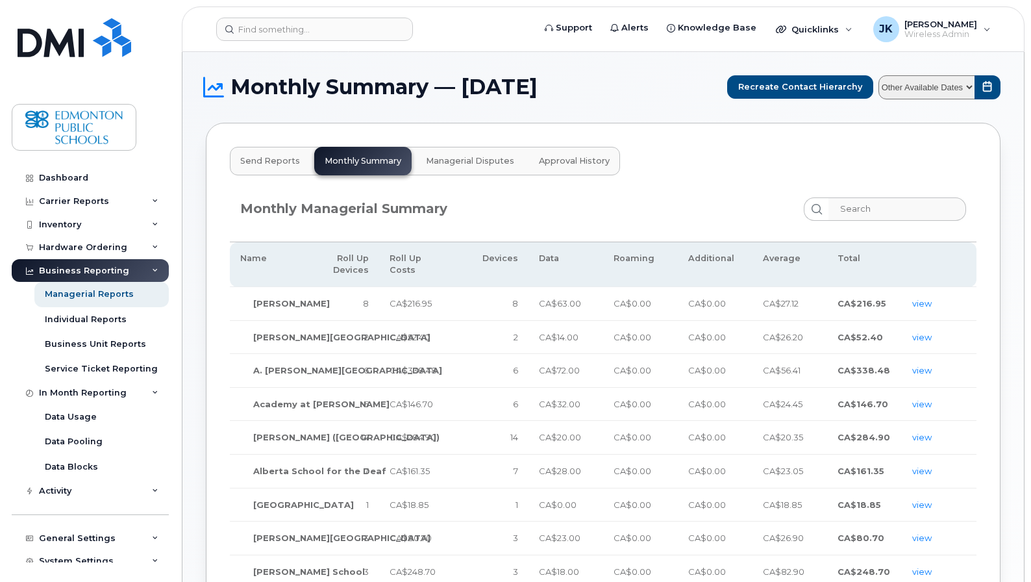
click at [568, 159] on span "Approval History" at bounding box center [574, 161] width 71 height 10
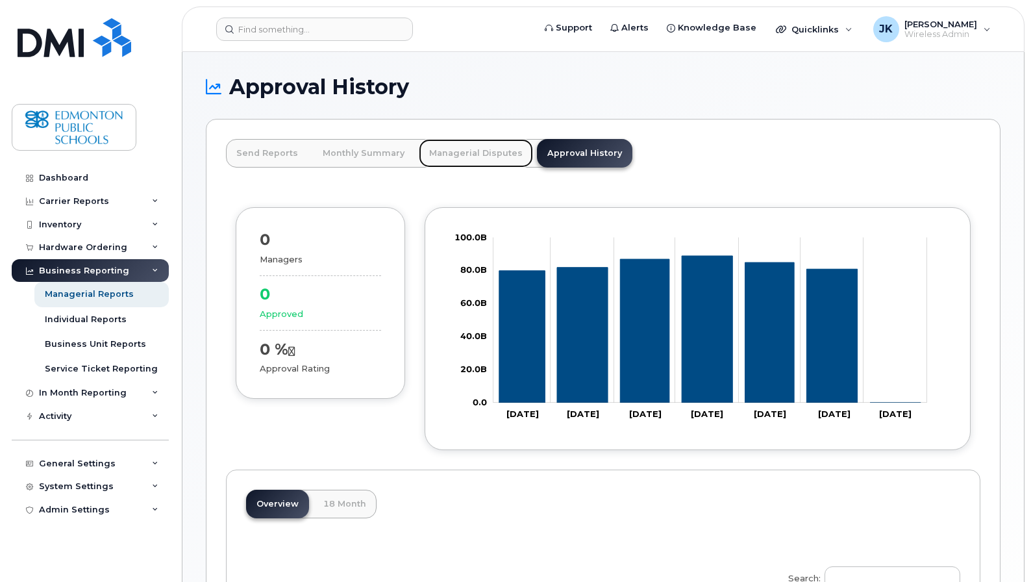
click at [466, 159] on link "Managerial Disputes" at bounding box center [476, 153] width 114 height 29
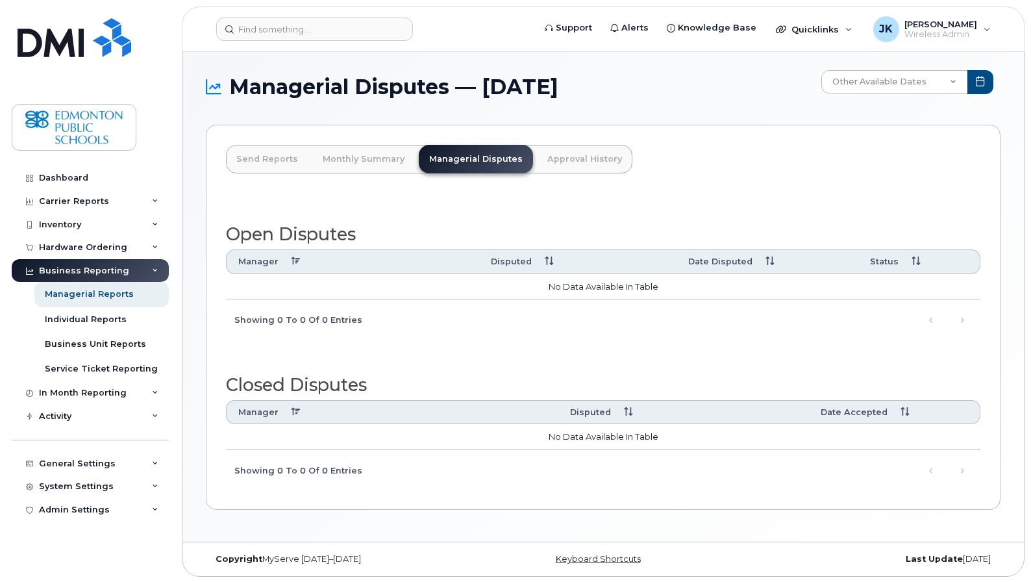
scroll to position [6, 0]
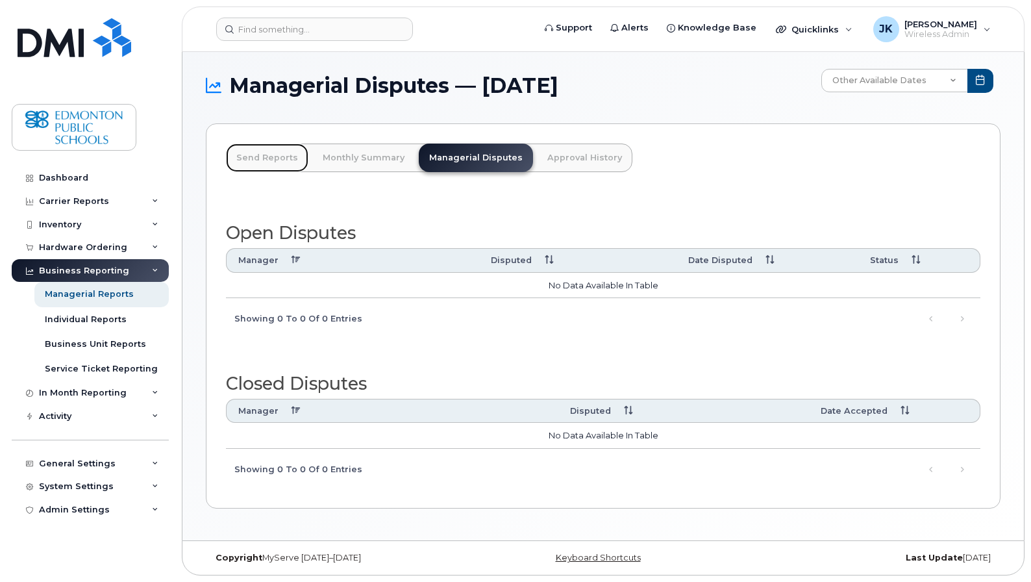
click at [259, 159] on link "Send Reports" at bounding box center [267, 158] width 82 height 29
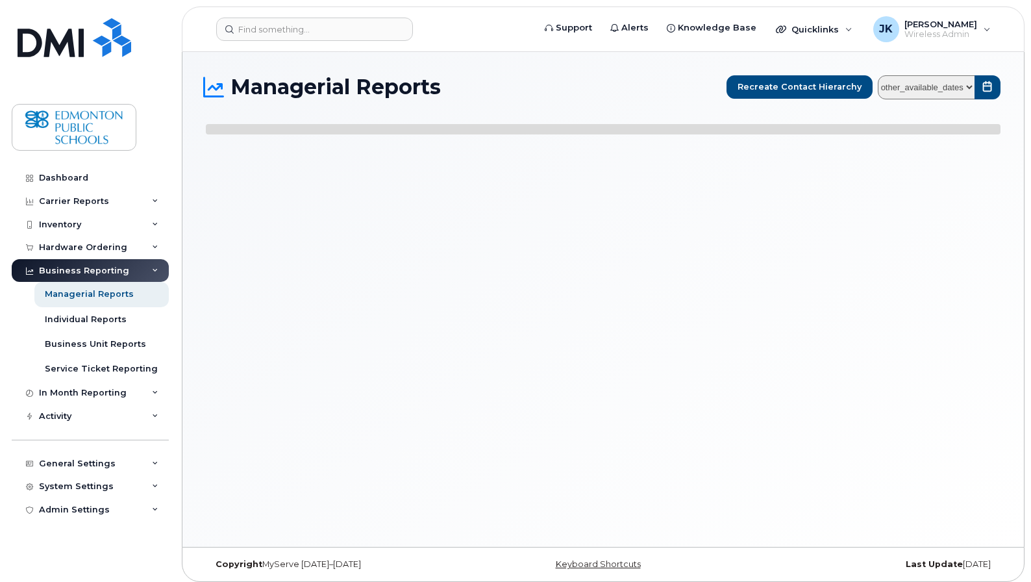
select select
